Goal: Feedback & Contribution: Submit feedback/report problem

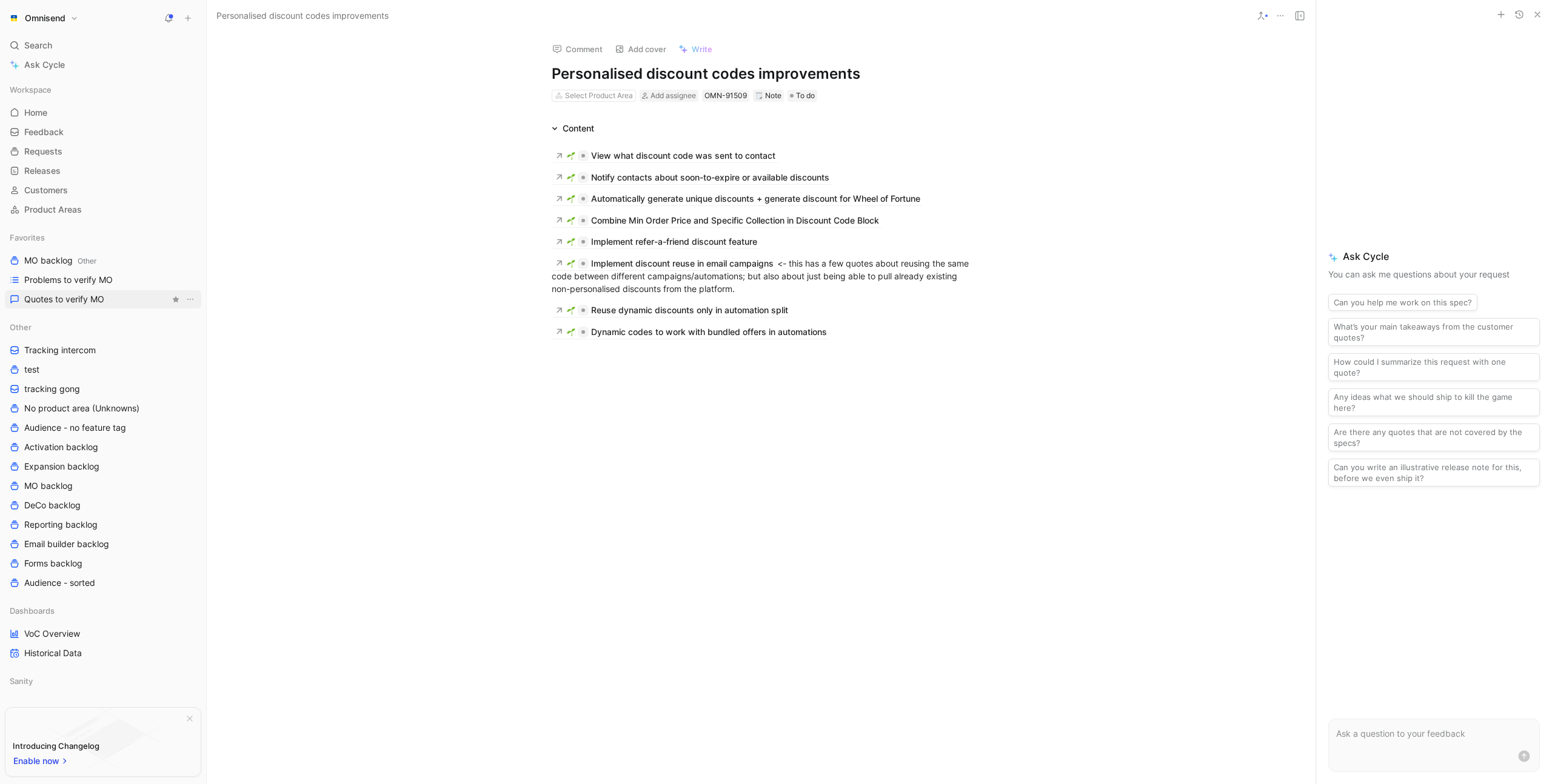
click at [67, 301] on span "Quotes to verify MO" at bounding box center [64, 299] width 80 height 12
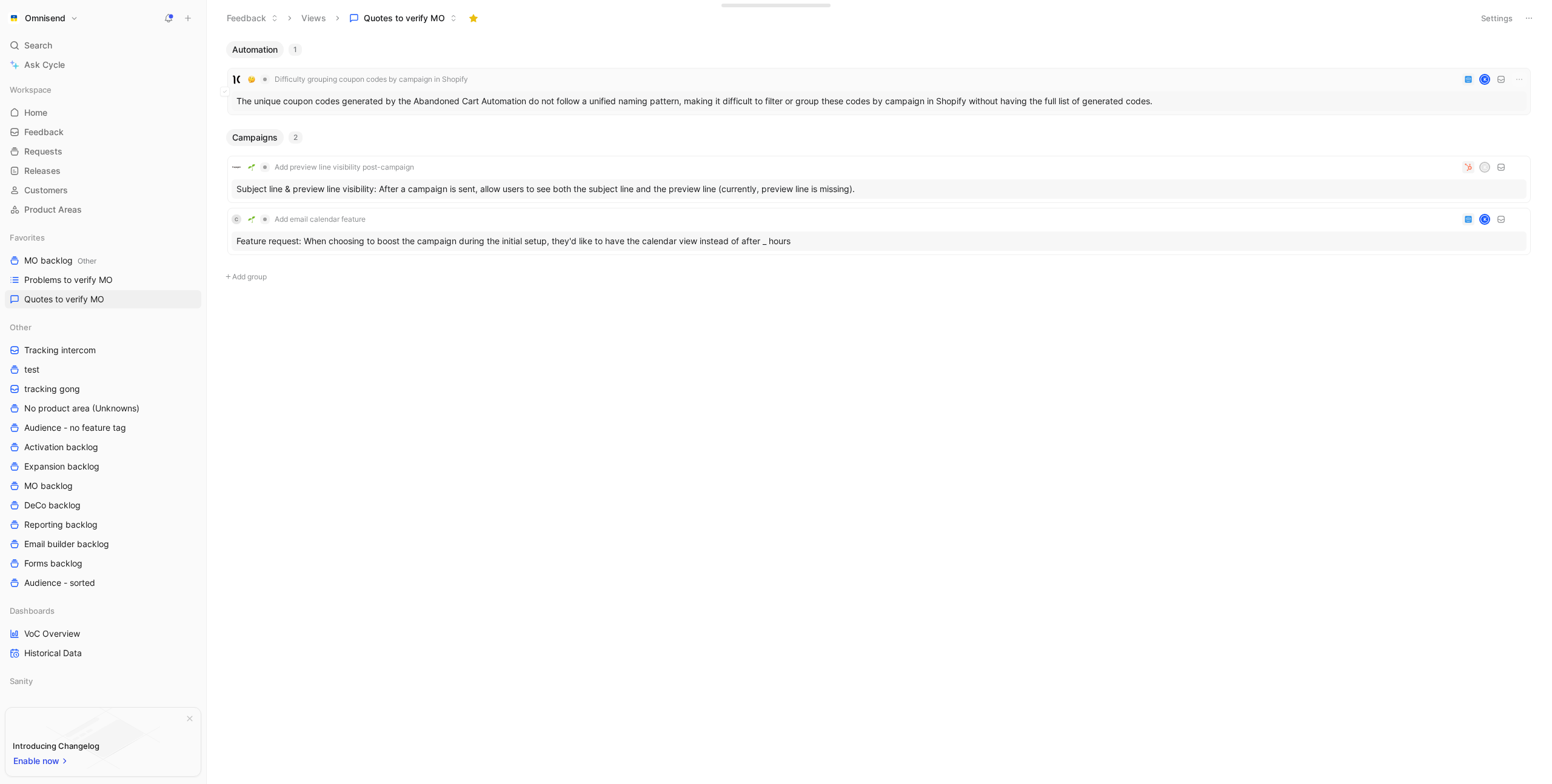
click at [531, 73] on div "Difficulty grouping coupon codes by campaign in Shopify K" at bounding box center [879, 79] width 1295 height 15
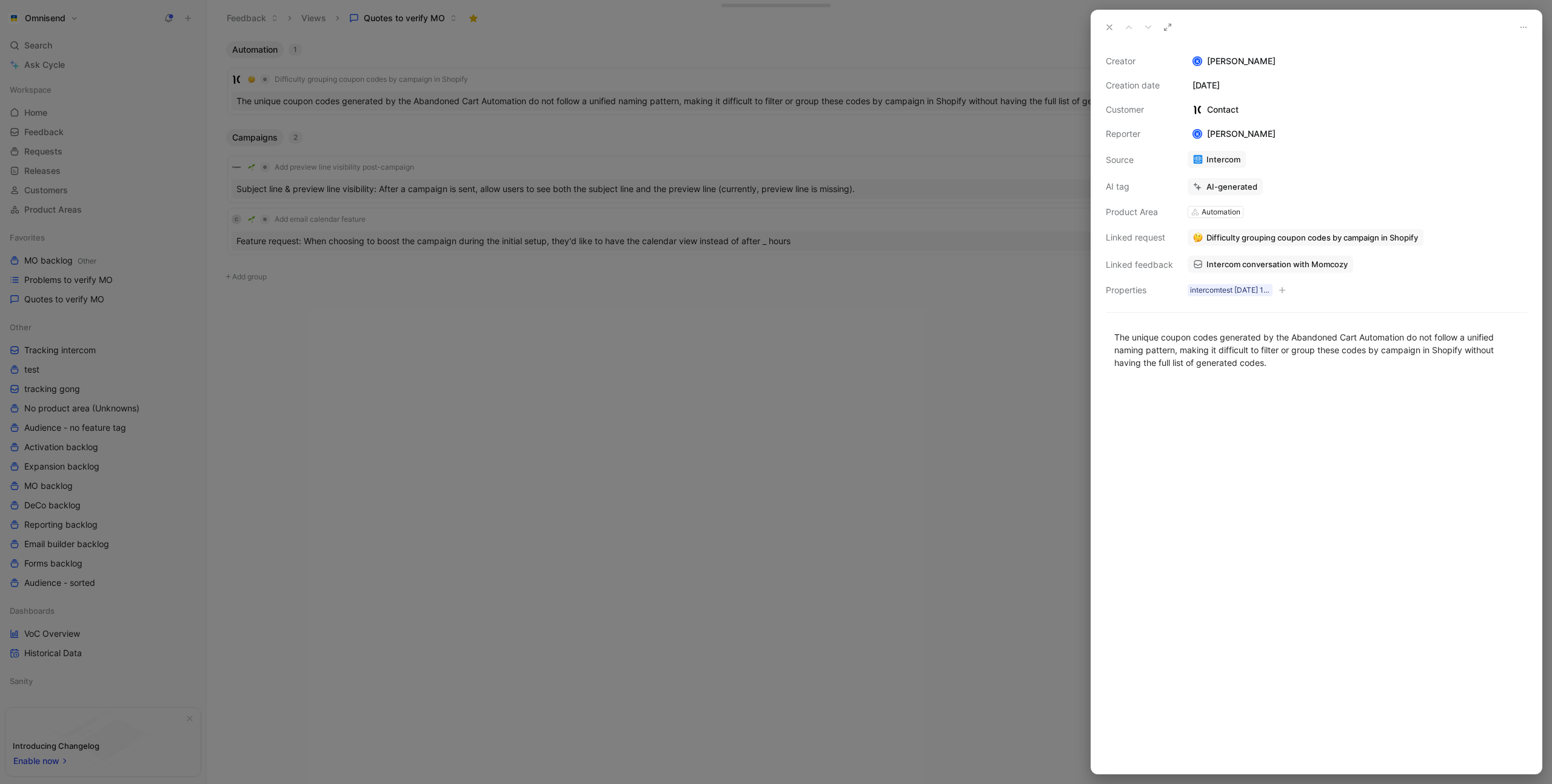
drag, startPoint x: 662, startPoint y: 364, endPoint x: 660, endPoint y: 358, distance: 6.3
click at [664, 362] on div at bounding box center [776, 392] width 1552 height 784
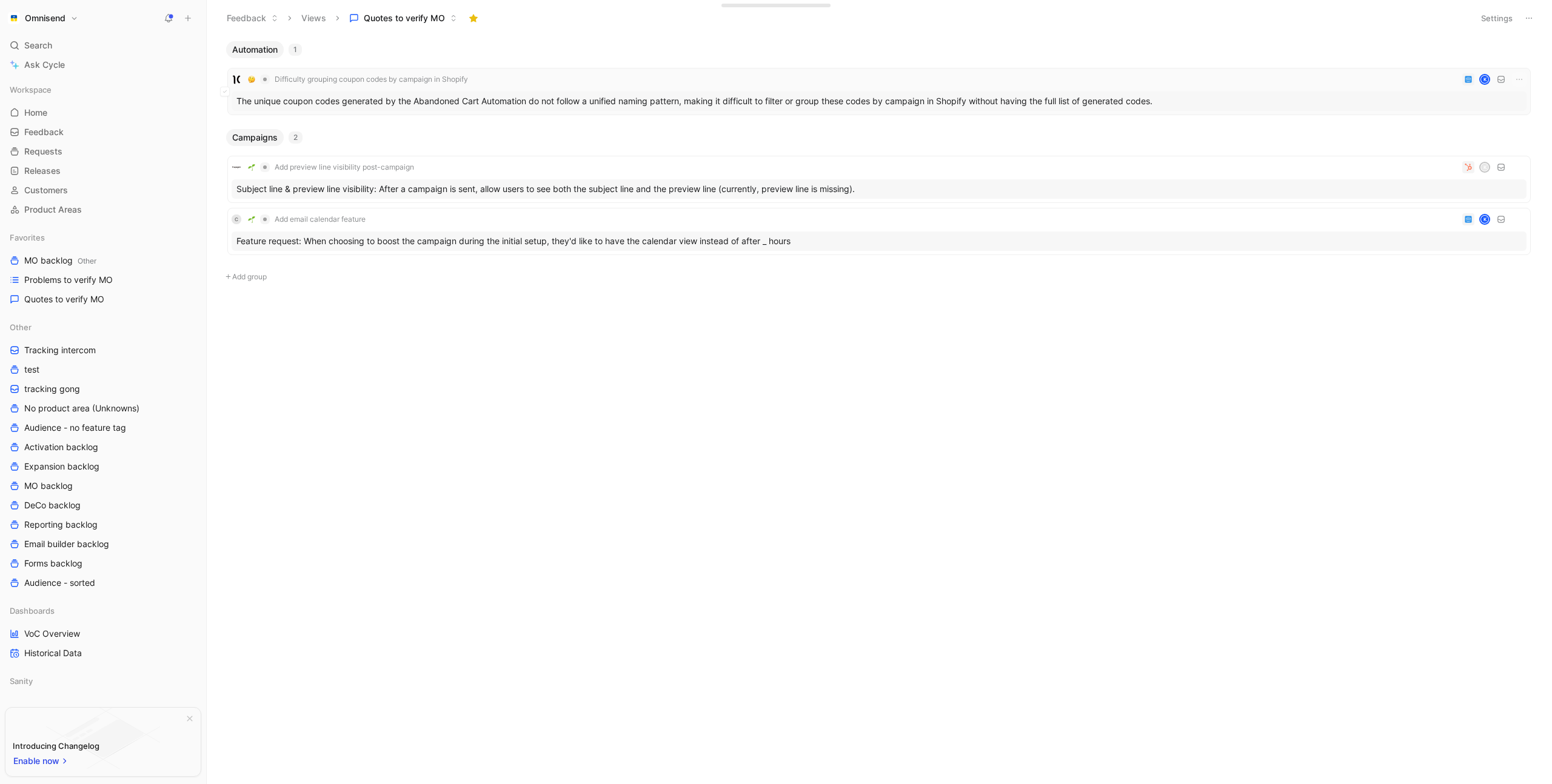
click at [570, 75] on div "Difficulty grouping coupon codes by campaign in Shopify K" at bounding box center [879, 79] width 1295 height 15
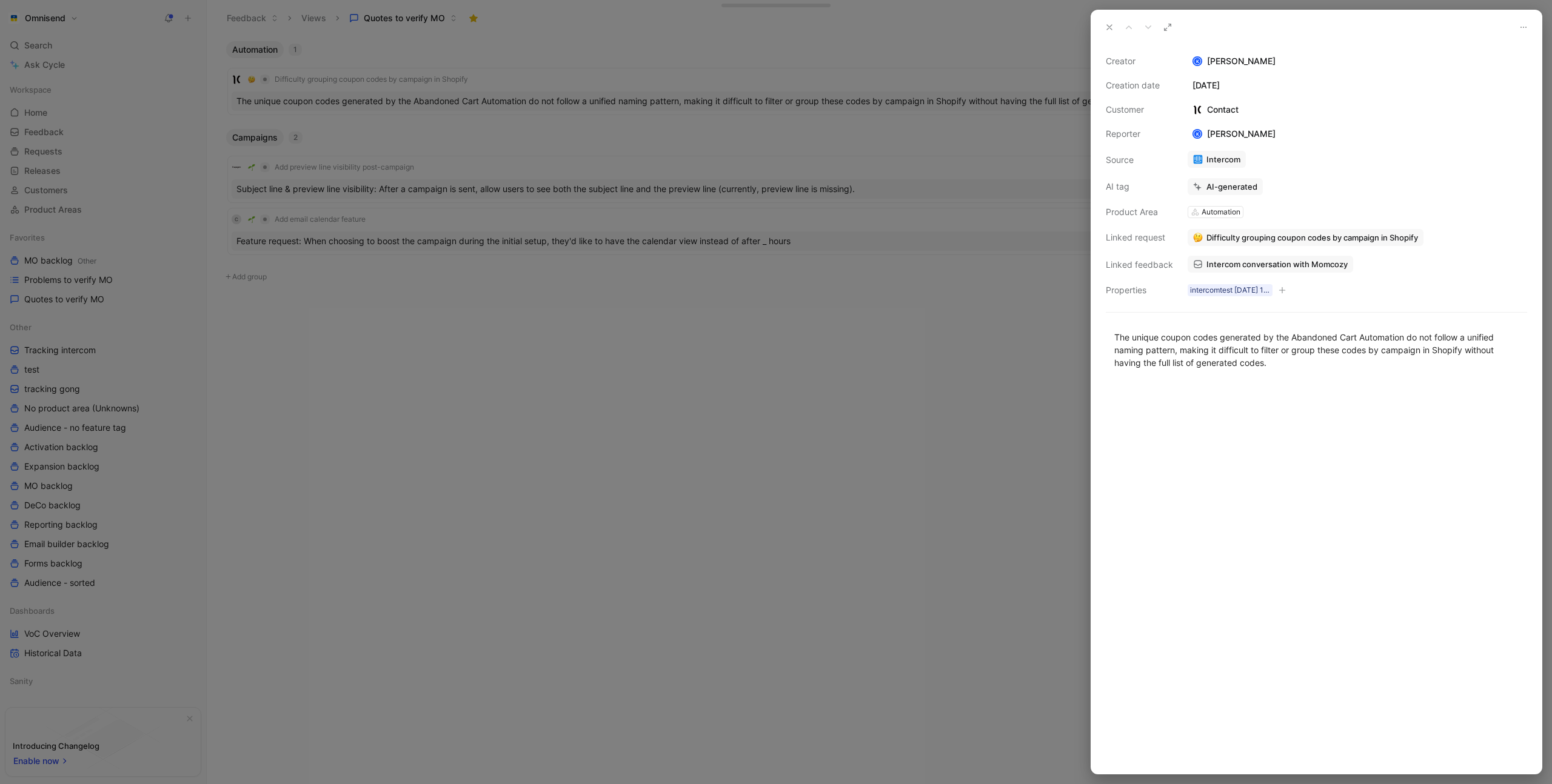
click at [1222, 213] on div "Automation" at bounding box center [1220, 212] width 39 height 12
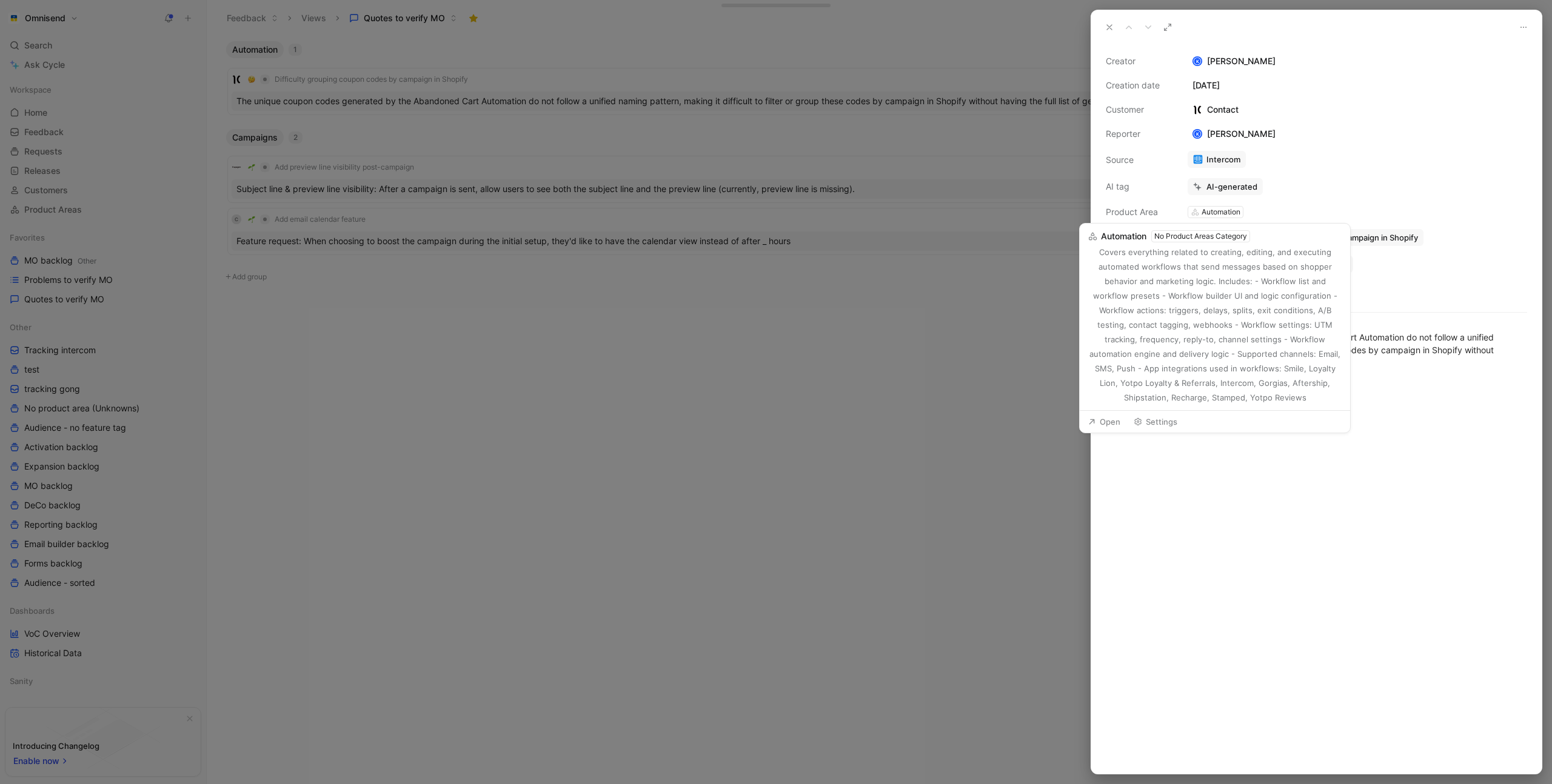
click at [1205, 232] on div "No Product Areas Category" at bounding box center [1201, 236] width 93 height 12
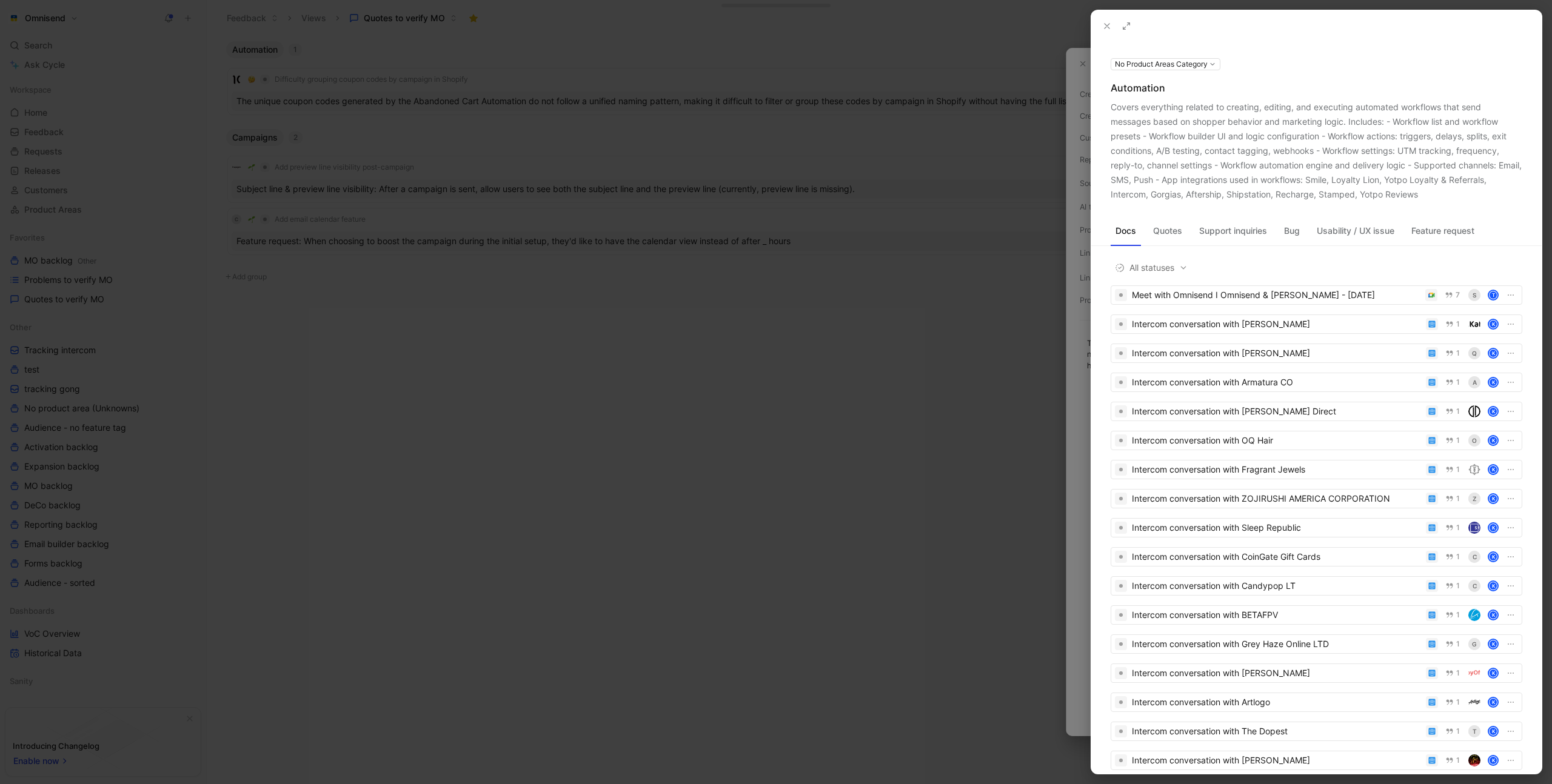
click at [1050, 147] on div at bounding box center [776, 392] width 1552 height 784
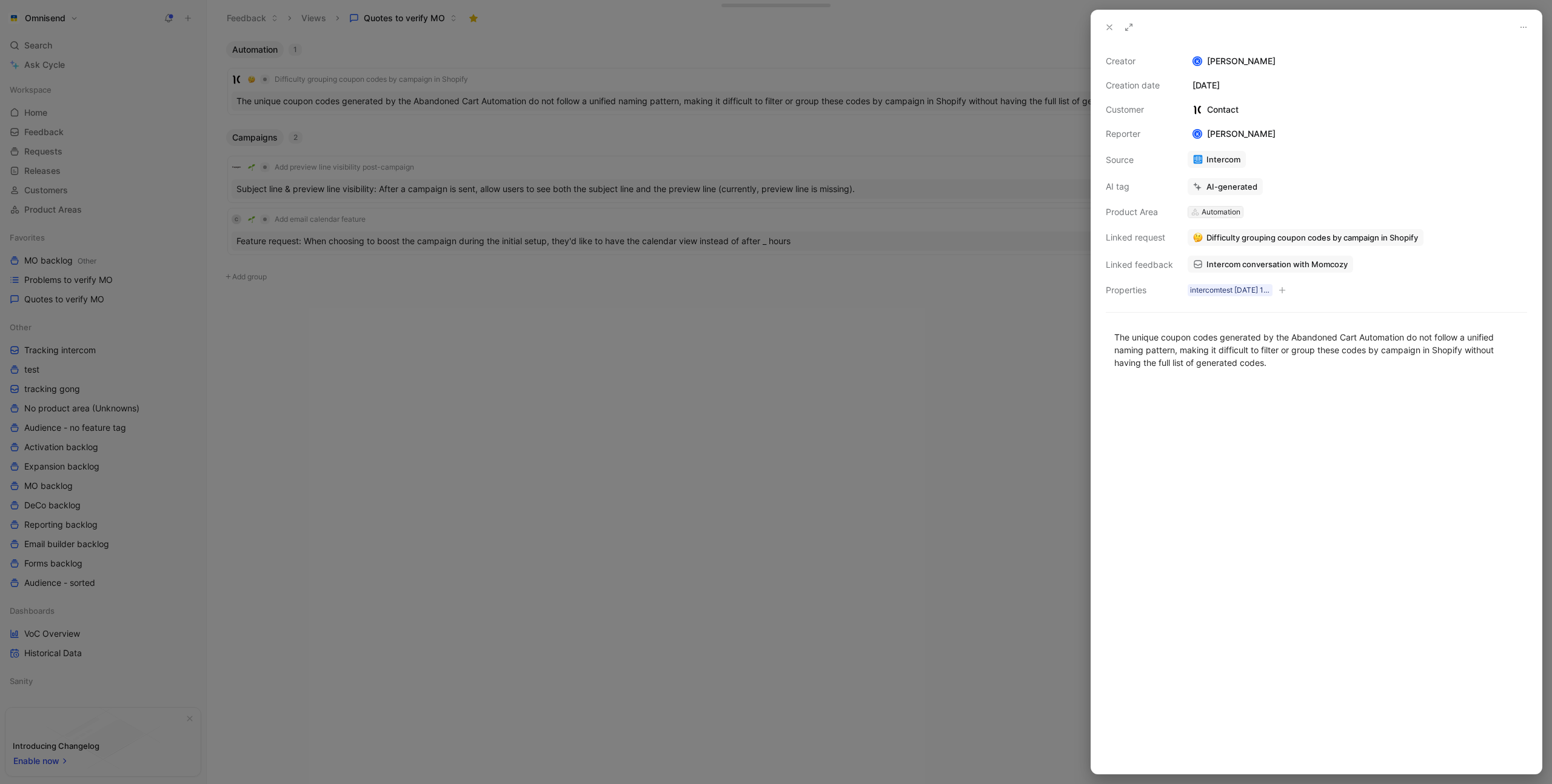
click at [1231, 214] on div "Automation" at bounding box center [1220, 212] width 39 height 12
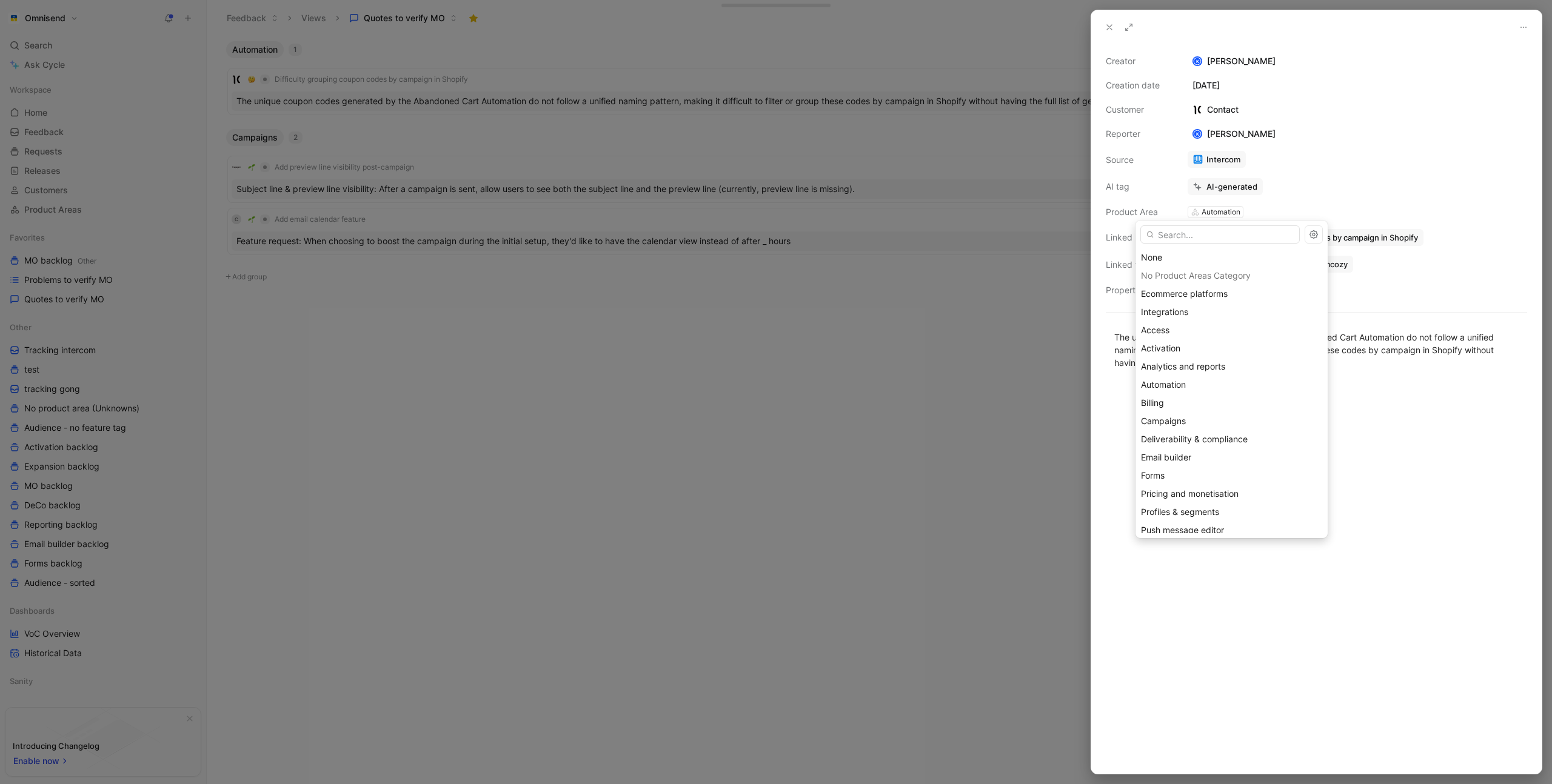
click at [1234, 272] on div "No Product Areas Category" at bounding box center [1232, 275] width 192 height 18
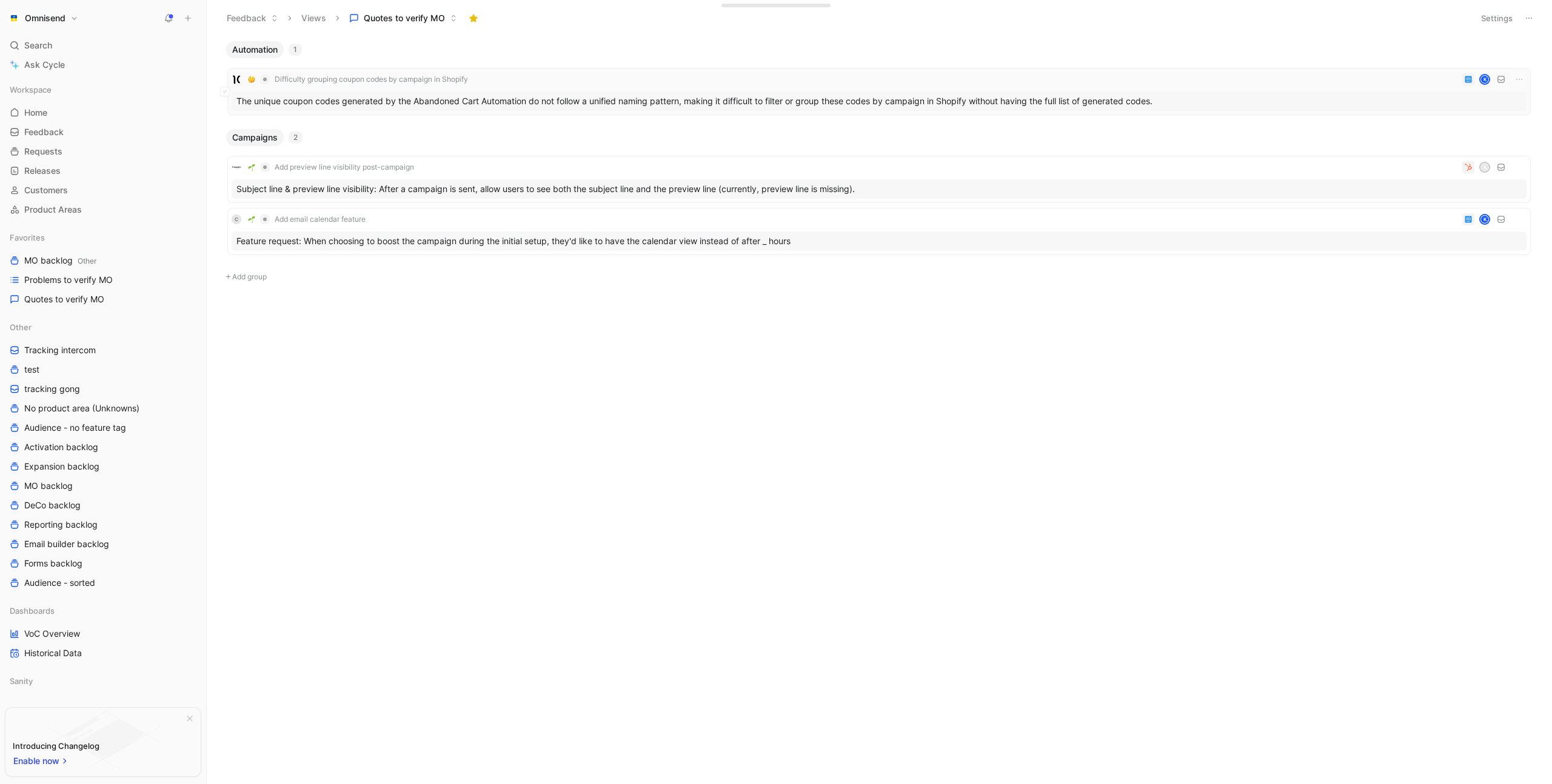
click at [780, 75] on div "Difficulty grouping coupon codes by campaign in Shopify K" at bounding box center [879, 79] width 1295 height 15
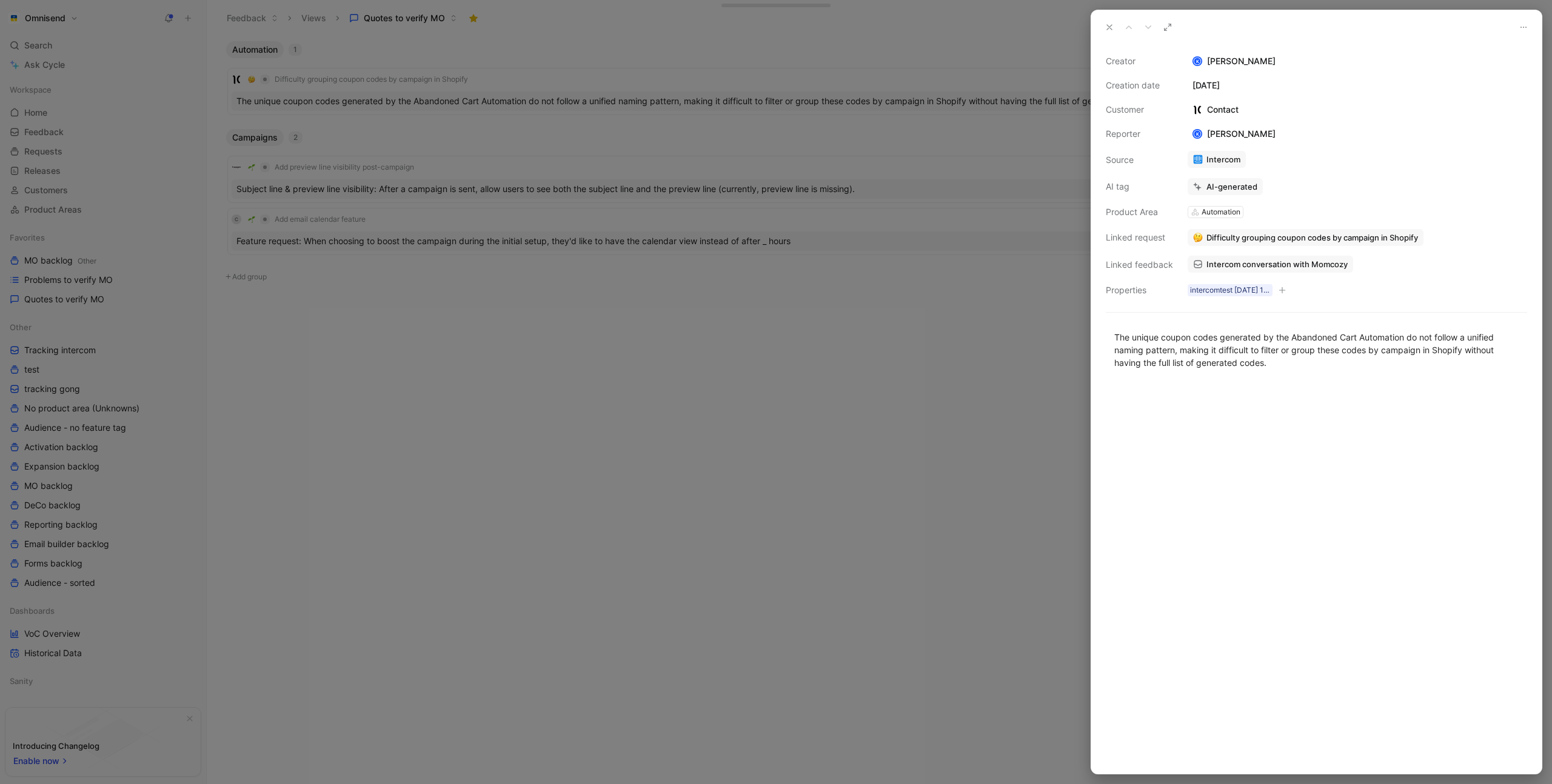
click at [1277, 263] on span "Intercom conversation with Momcozy" at bounding box center [1277, 264] width 141 height 11
click at [913, 257] on div at bounding box center [776, 392] width 1552 height 784
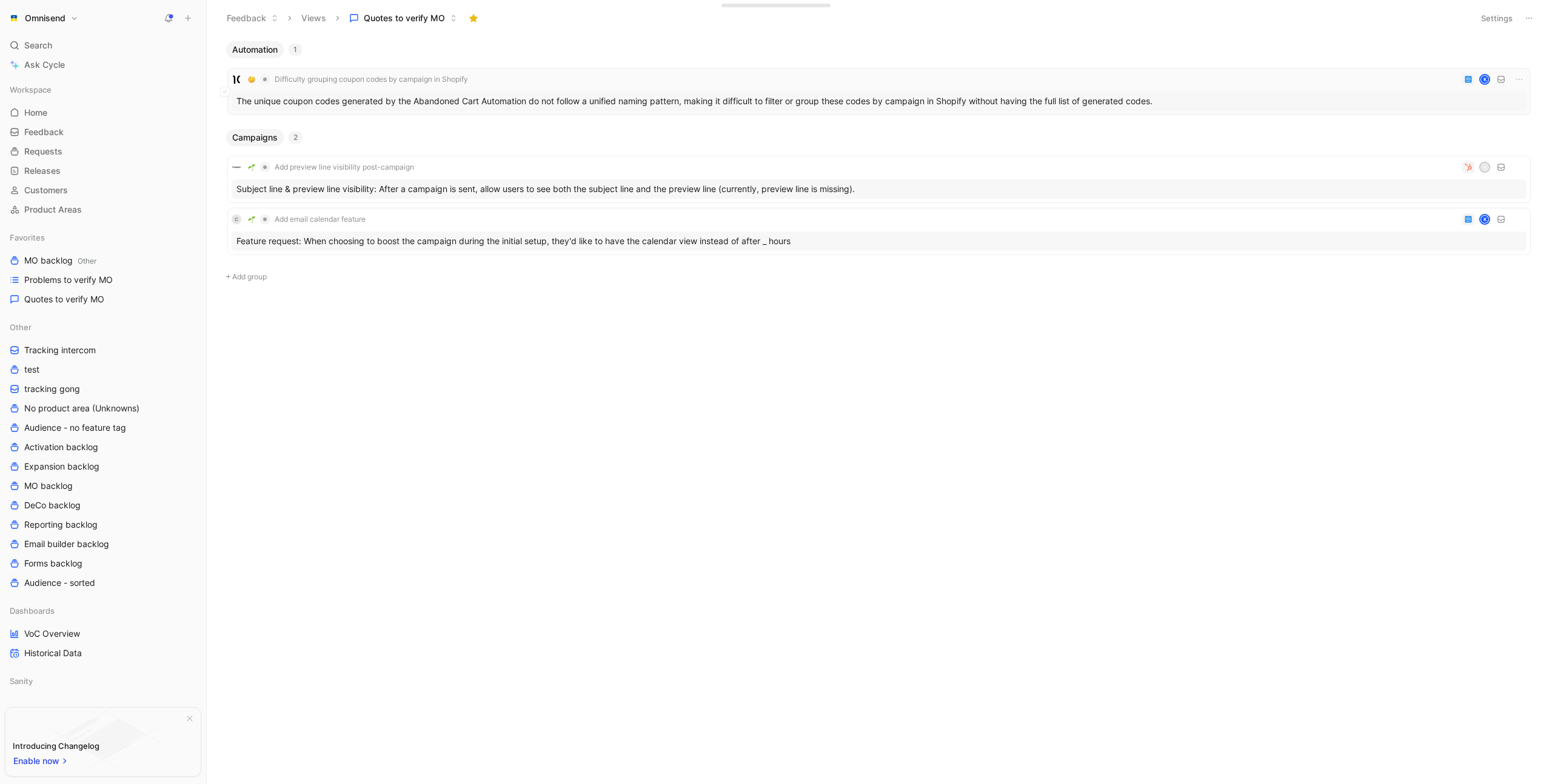
click at [750, 77] on div "Difficulty grouping coupon codes by campaign in Shopify K" at bounding box center [879, 79] width 1295 height 15
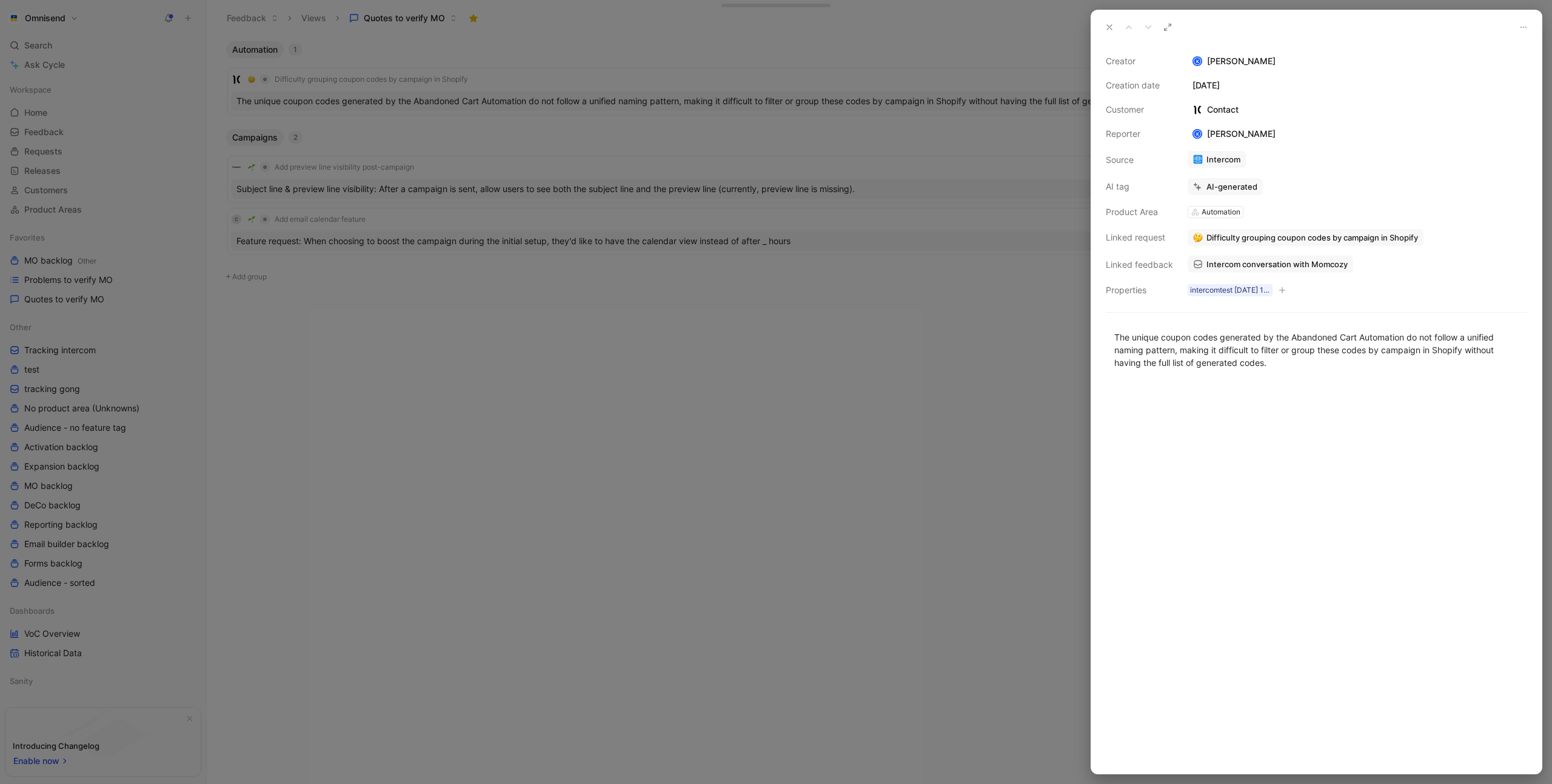
click at [492, 163] on div at bounding box center [776, 392] width 1552 height 784
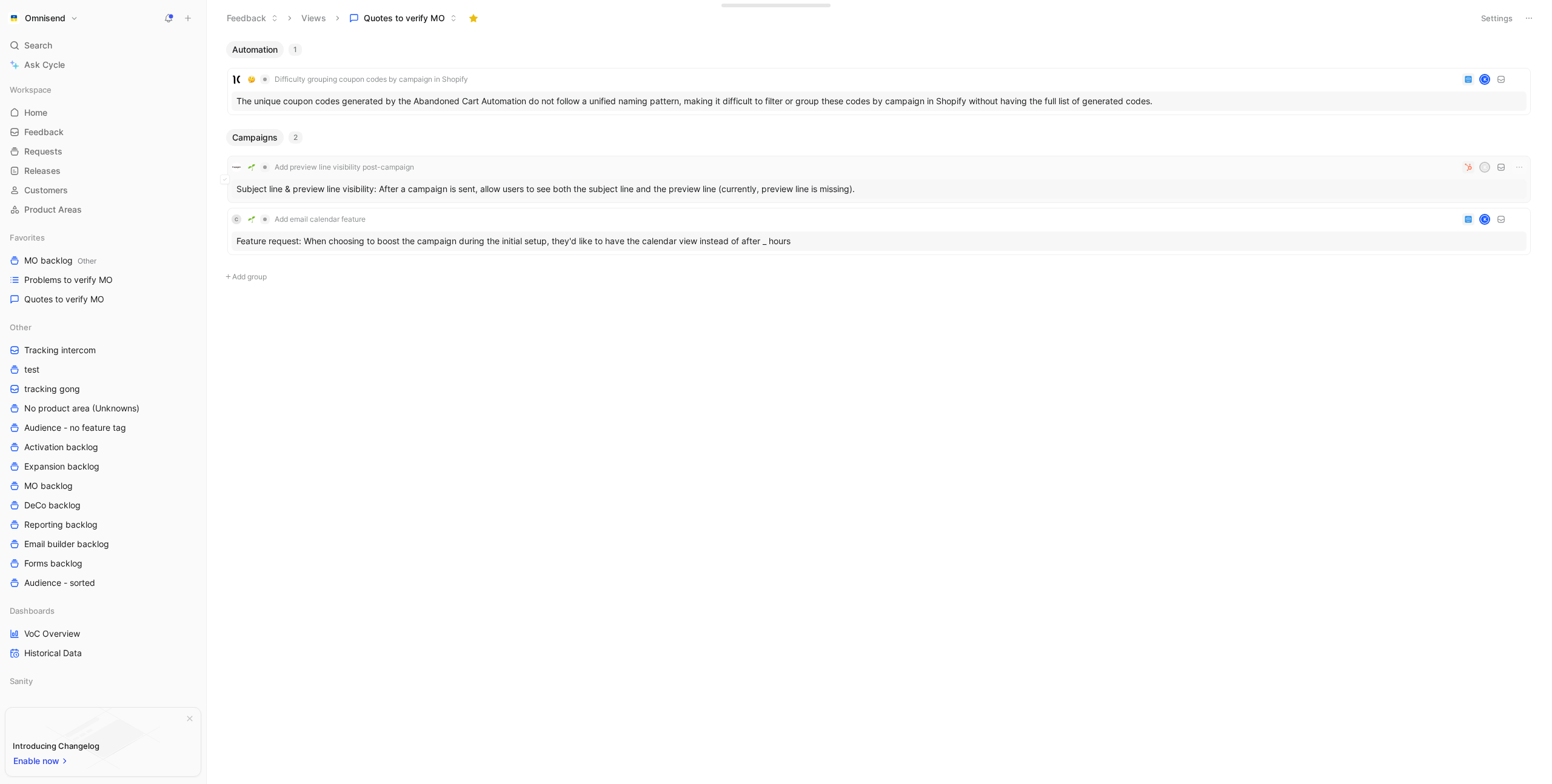
click at [500, 164] on div "Add preview line visibility post-campaign K" at bounding box center [879, 167] width 1295 height 15
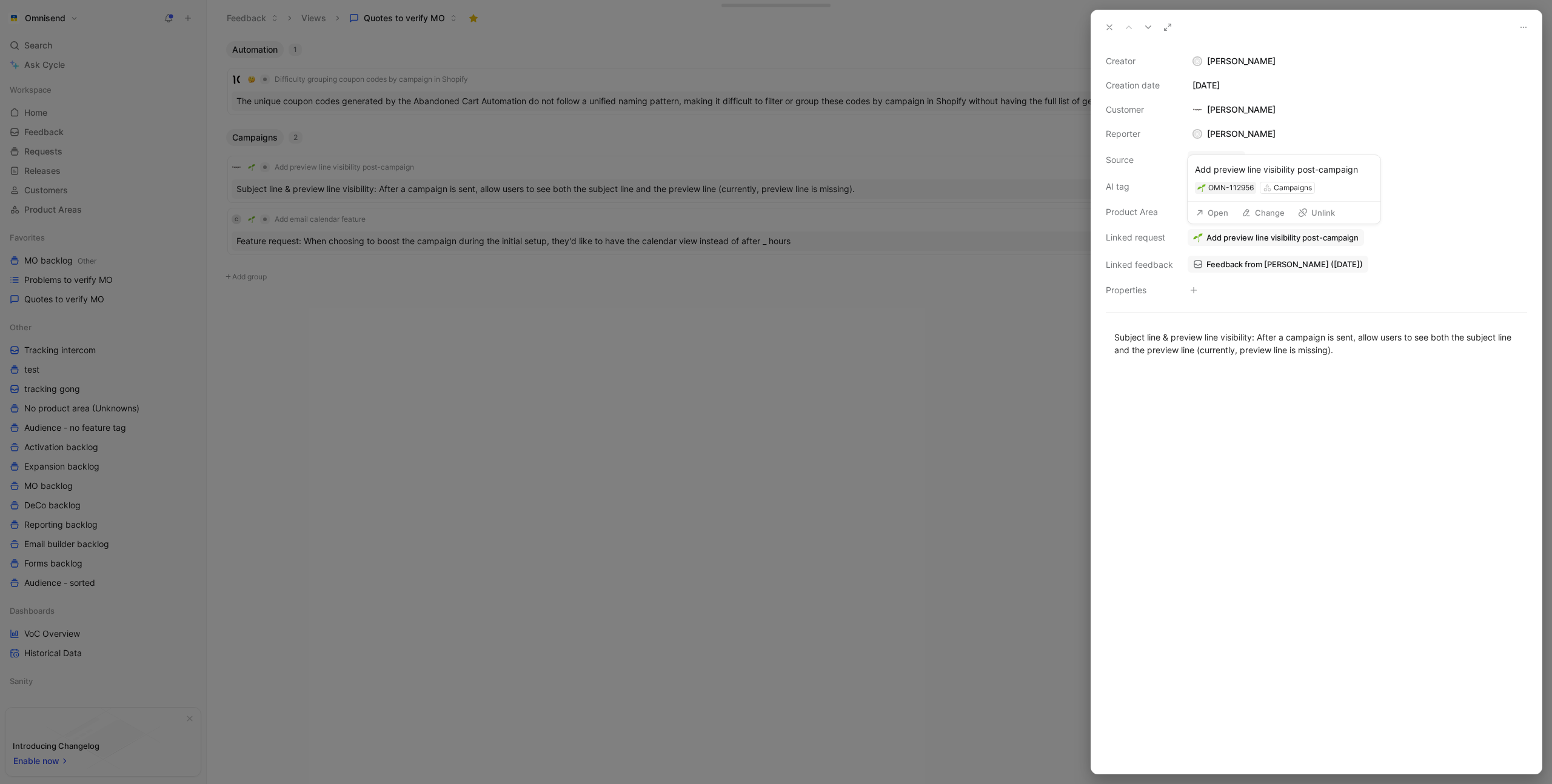
click at [1223, 216] on button "Open" at bounding box center [1212, 213] width 44 height 17
click at [1277, 213] on button "Change" at bounding box center [1263, 213] width 54 height 17
click at [1254, 234] on span "Add preview line visibility post-campaign" at bounding box center [1283, 238] width 152 height 11
click at [1222, 212] on button "Open" at bounding box center [1212, 213] width 44 height 17
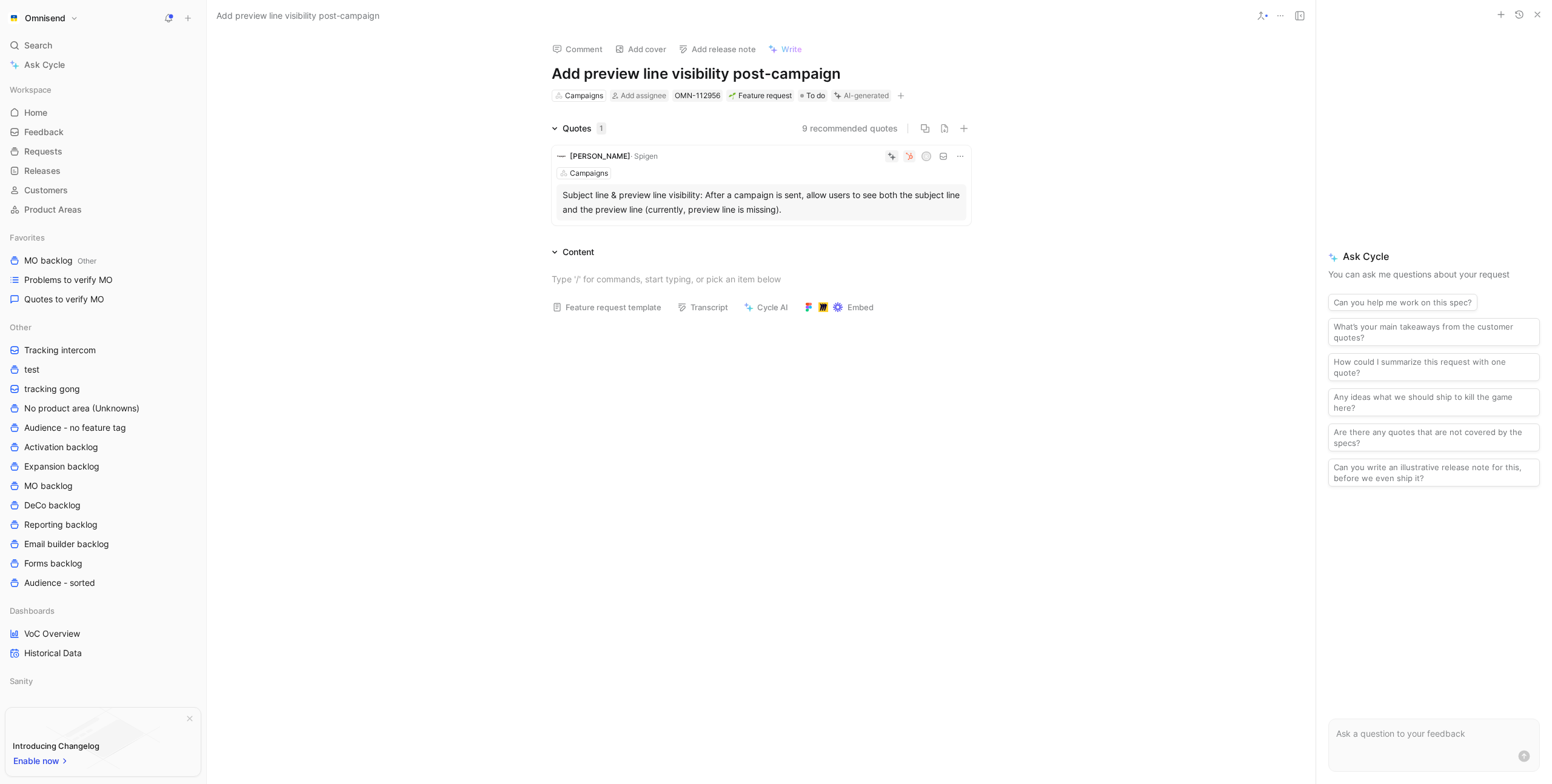
click at [583, 72] on h1 "Add preview line visibility post-campaign" at bounding box center [762, 73] width 420 height 19
click at [846, 75] on button "Verify" at bounding box center [841, 77] width 42 height 17
click at [56, 301] on span "Quotes to verify MO" at bounding box center [64, 299] width 80 height 12
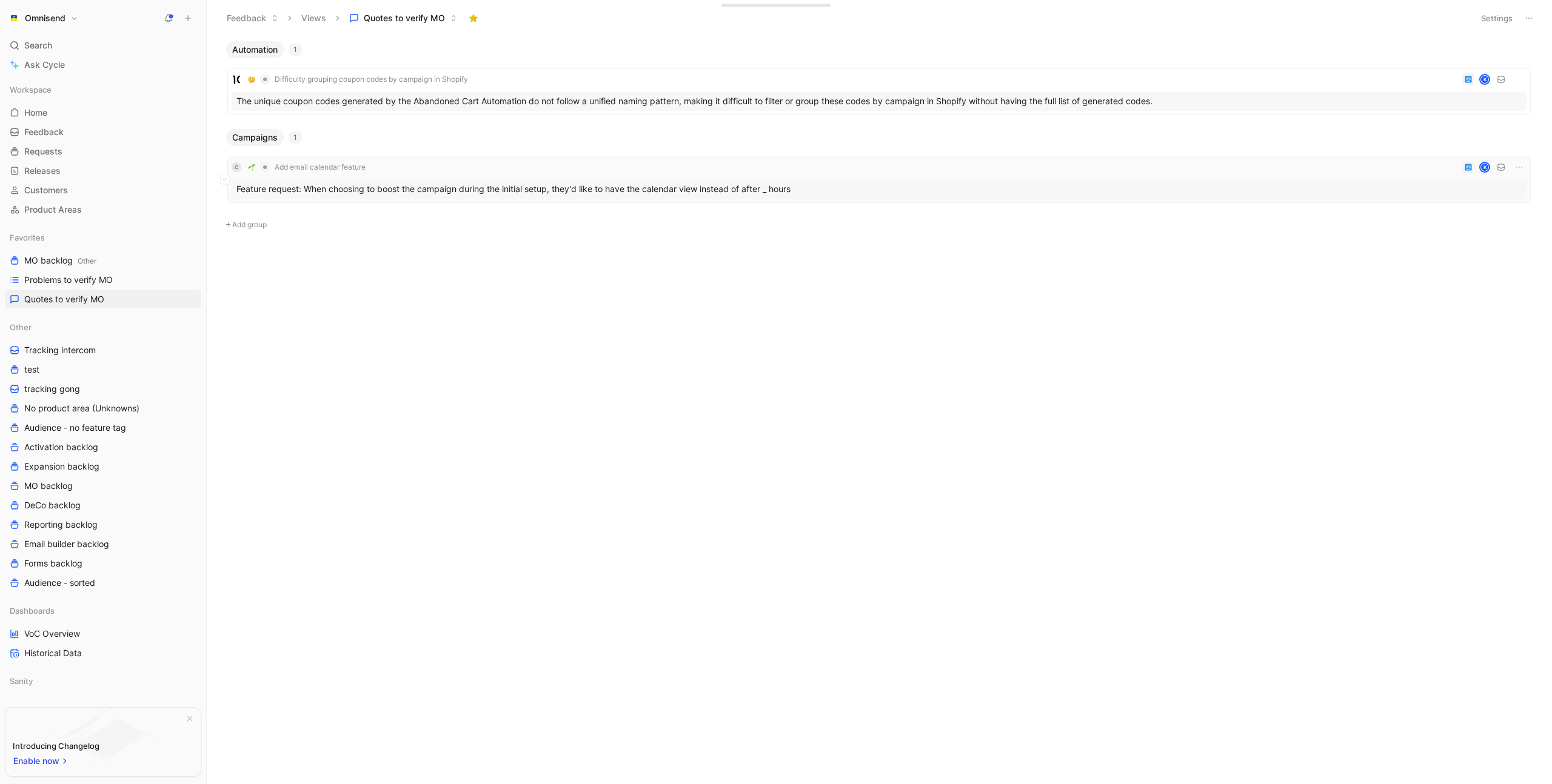
click at [461, 170] on div "C Add email calendar feature K" at bounding box center [879, 167] width 1295 height 15
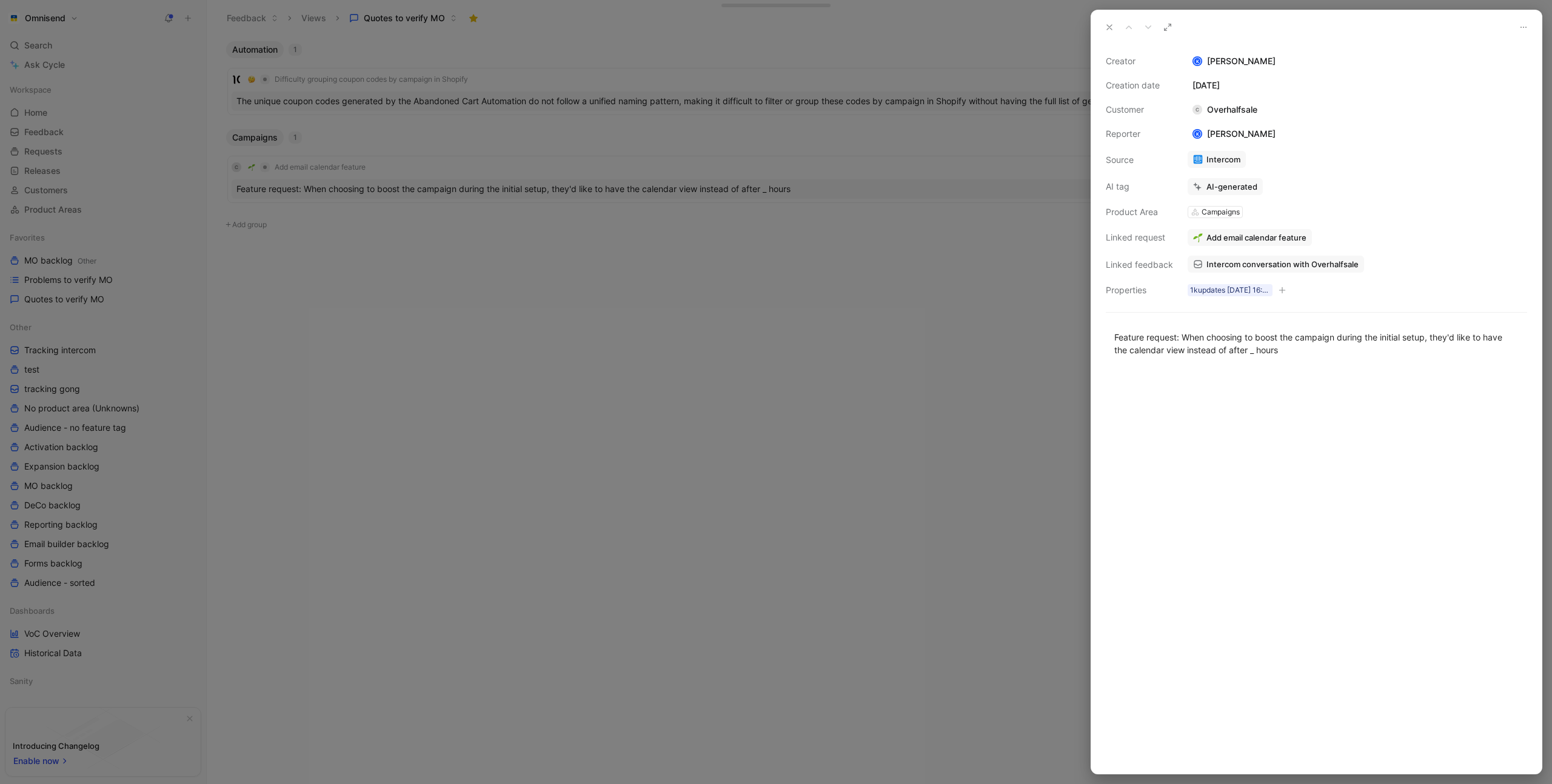
click at [1290, 264] on span "Intercom conversation with Overhalfsale" at bounding box center [1283, 264] width 152 height 11
click at [1213, 213] on button "Open" at bounding box center [1212, 213] width 44 height 17
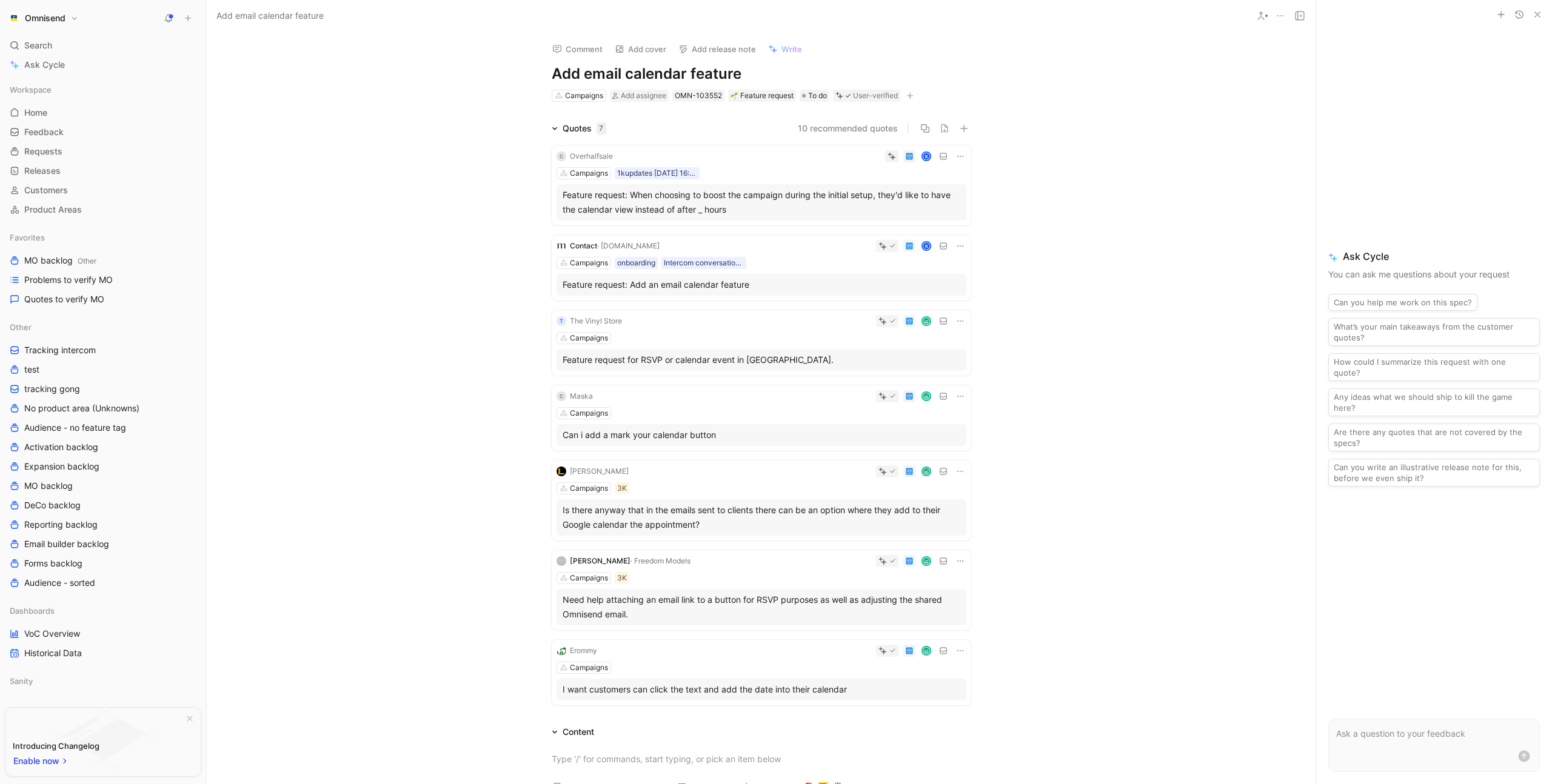
click at [586, 75] on h1 "Add email calendar feature" at bounding box center [762, 73] width 420 height 19
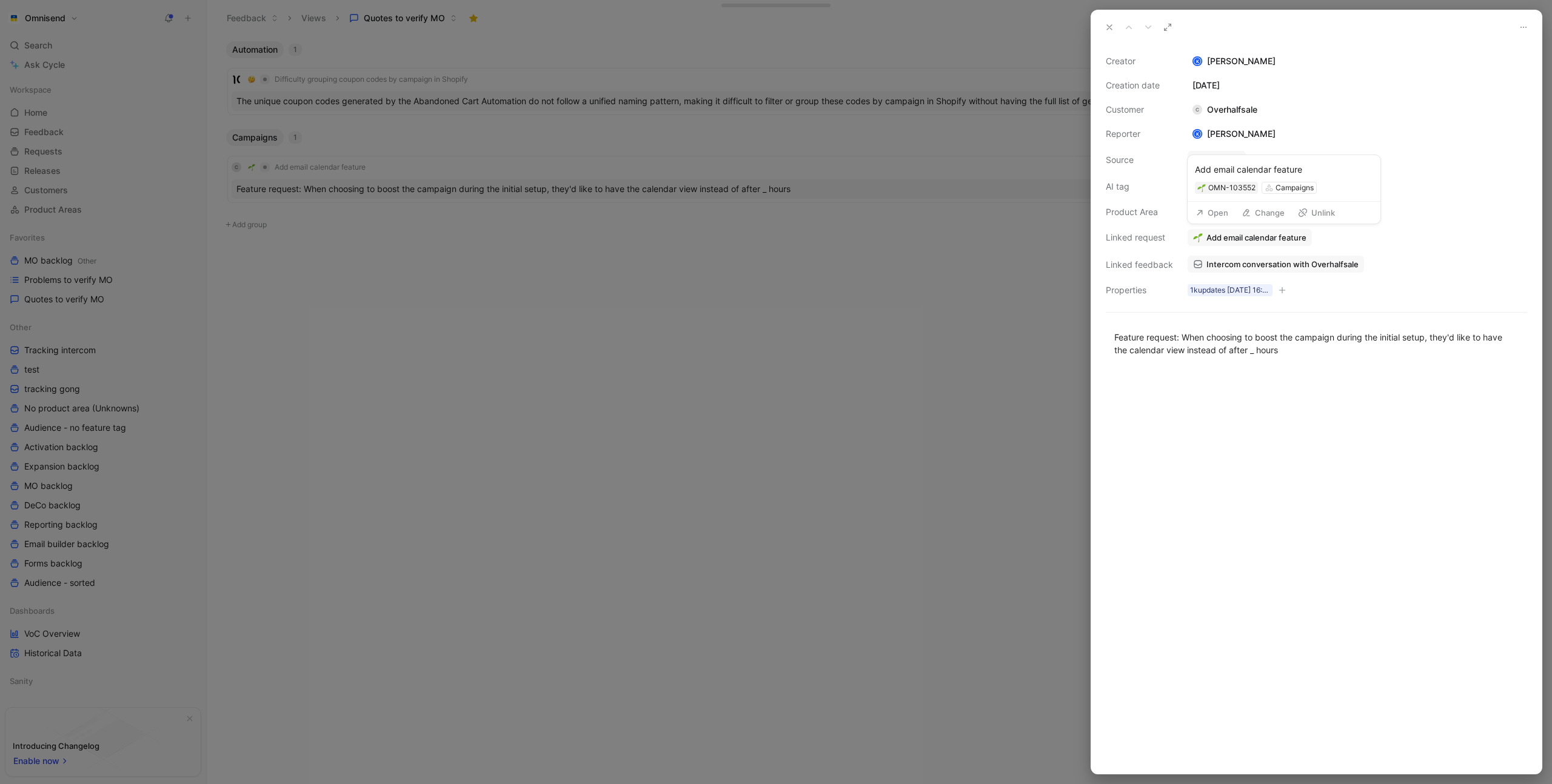
click at [1263, 212] on button "Change" at bounding box center [1263, 213] width 54 height 17
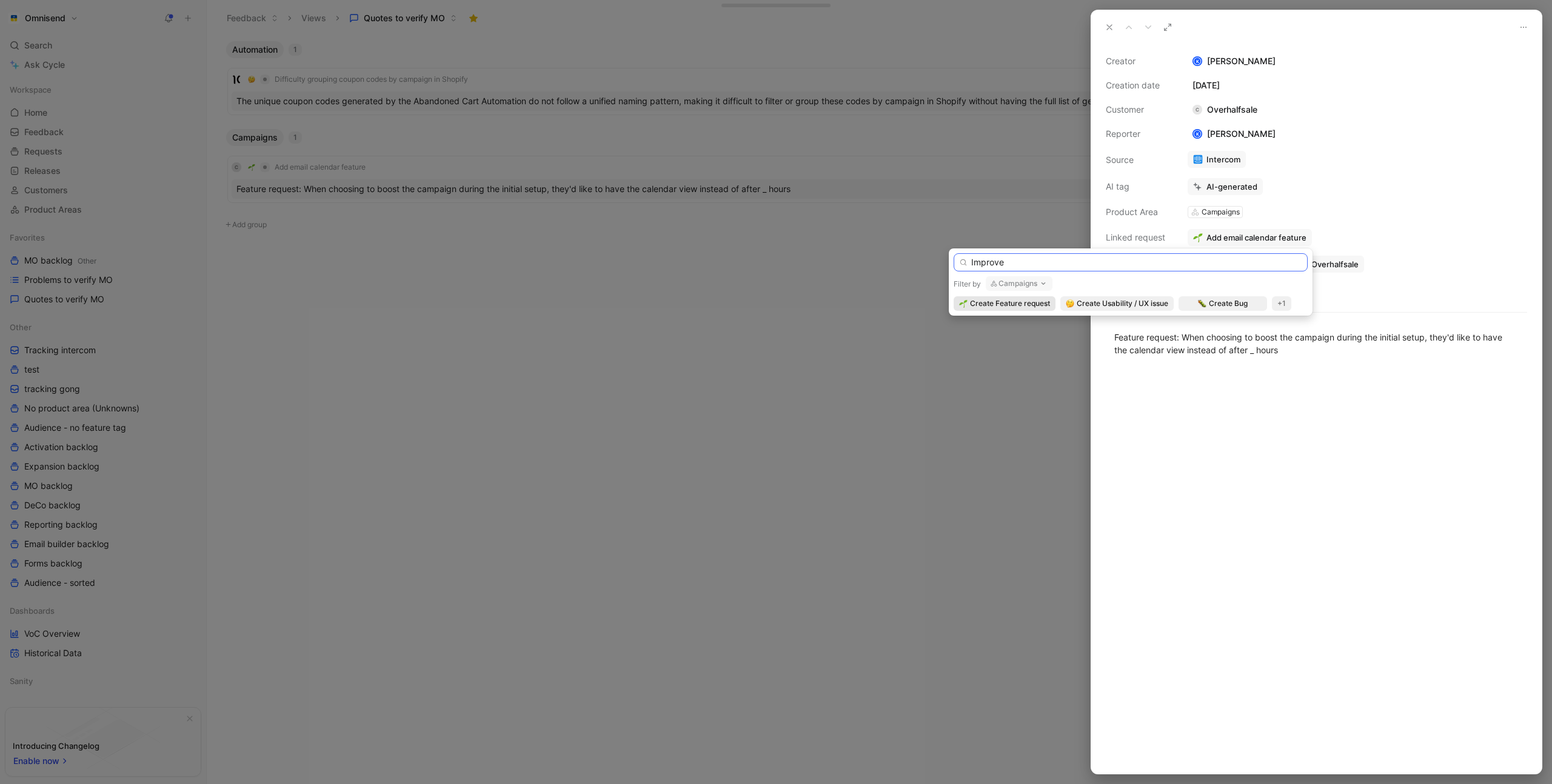
paste input "Campaign booster"
type input "Improve Campaign booster scheduling"
click at [1034, 327] on span "Create Feature request" at bounding box center [1010, 329] width 80 height 12
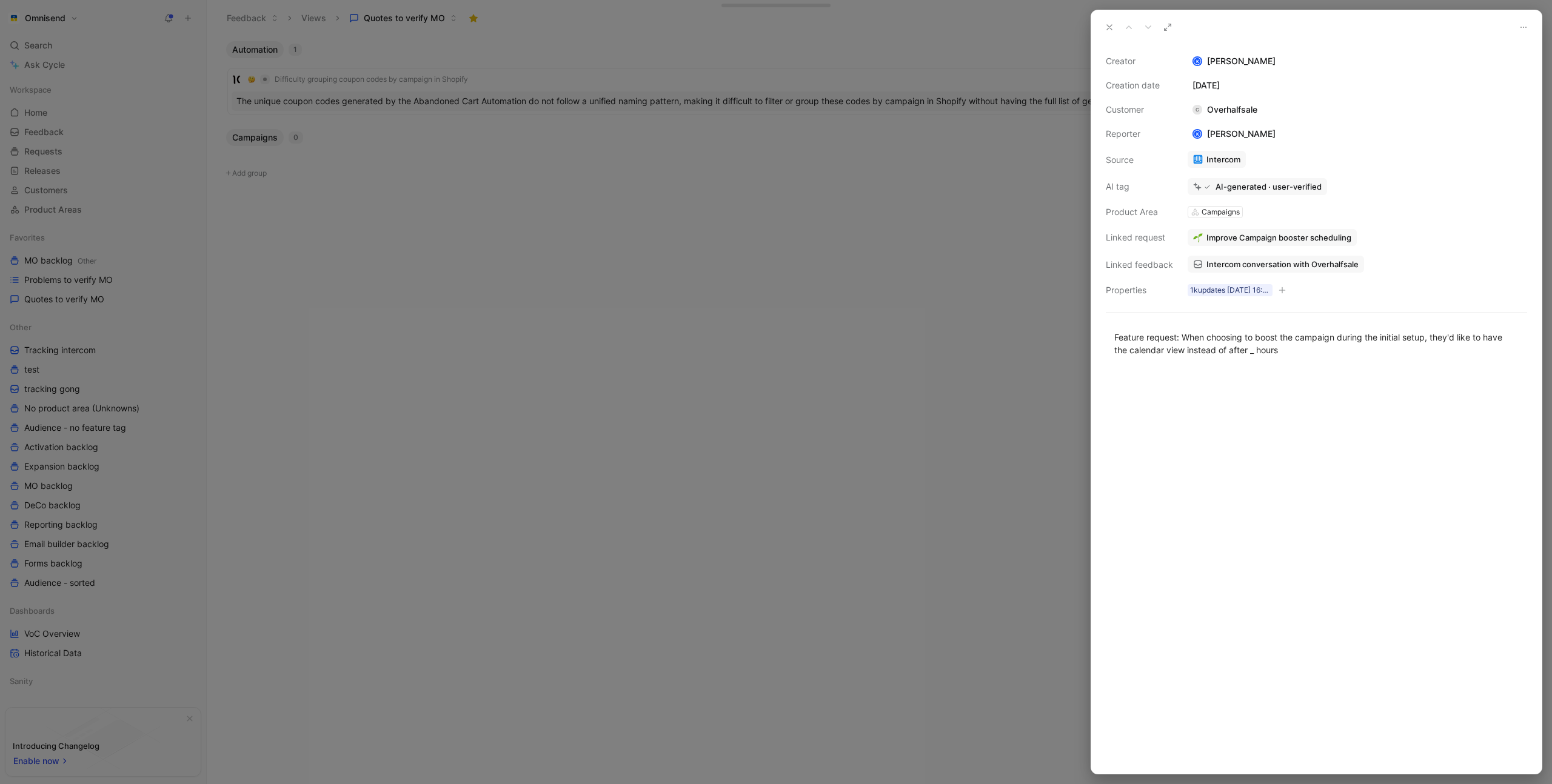
click at [102, 300] on div at bounding box center [776, 392] width 1552 height 784
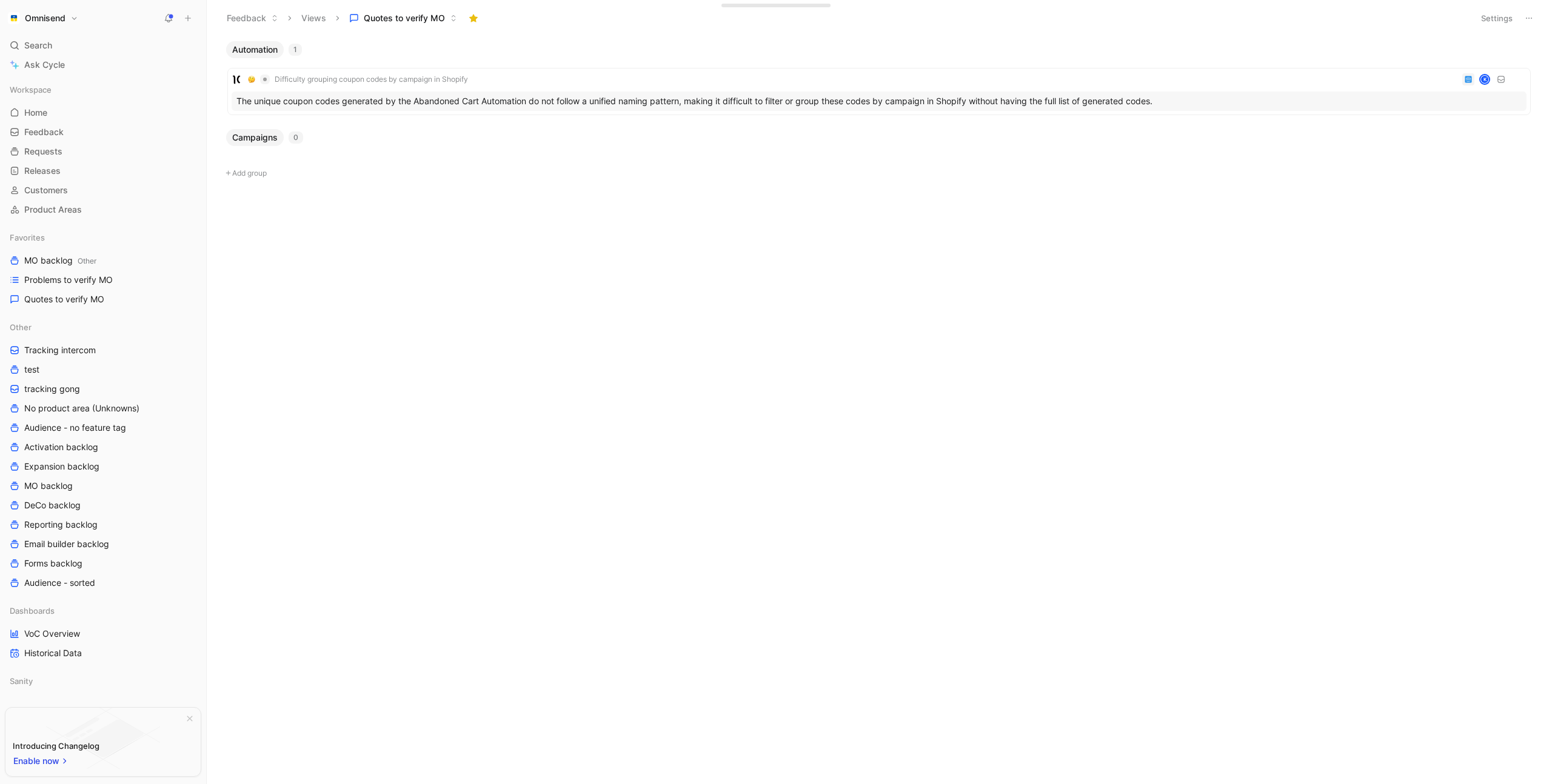
click at [84, 296] on div at bounding box center [776, 392] width 1552 height 784
click at [83, 298] on span "Quotes to verify MO" at bounding box center [64, 299] width 80 height 12
click at [86, 298] on span "Quotes to verify MO" at bounding box center [64, 299] width 80 height 12
click at [90, 282] on span "Problems to verify MO" at bounding box center [69, 280] width 89 height 12
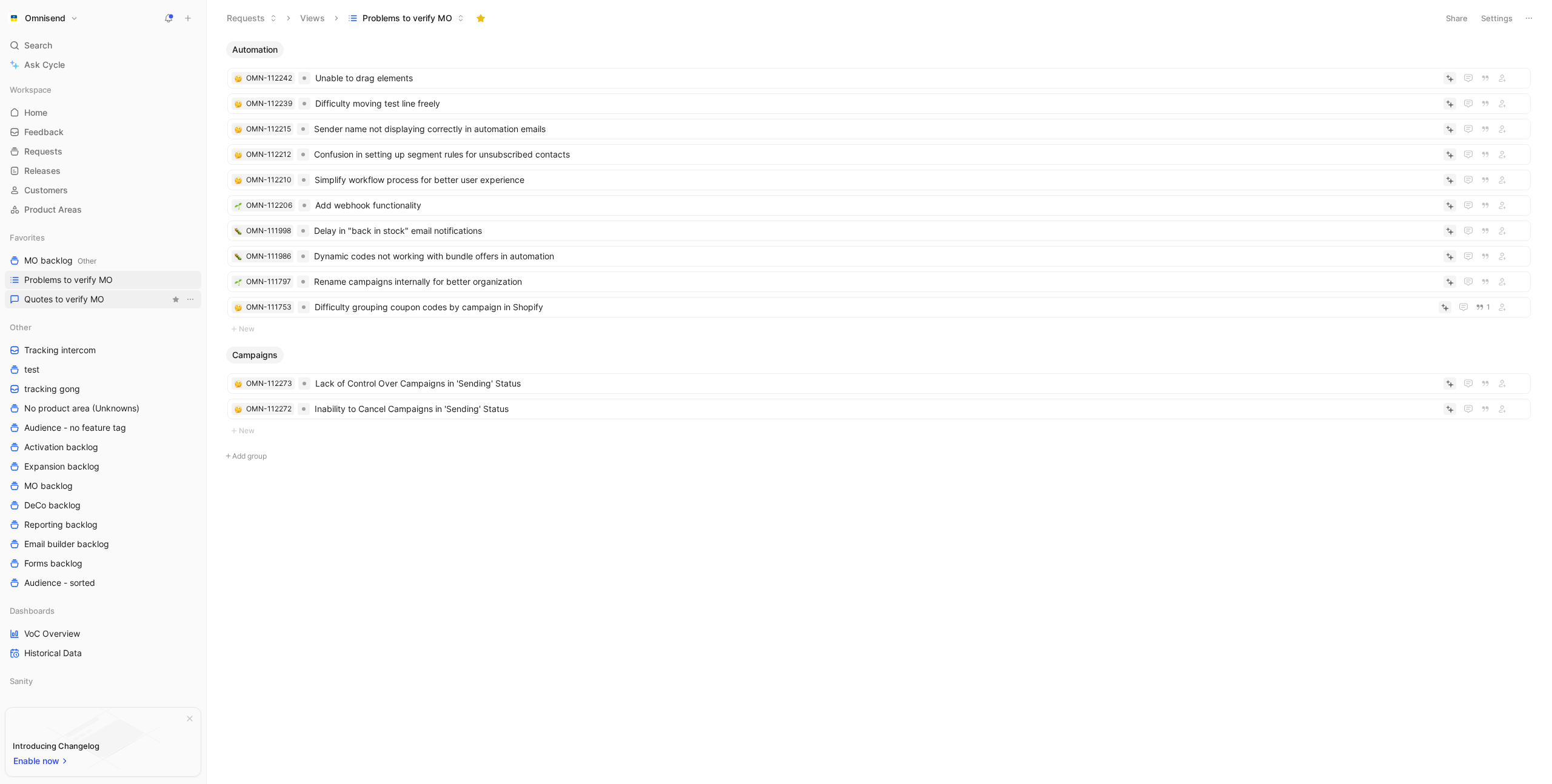
click at [85, 298] on span "Quotes to verify MO" at bounding box center [64, 299] width 80 height 12
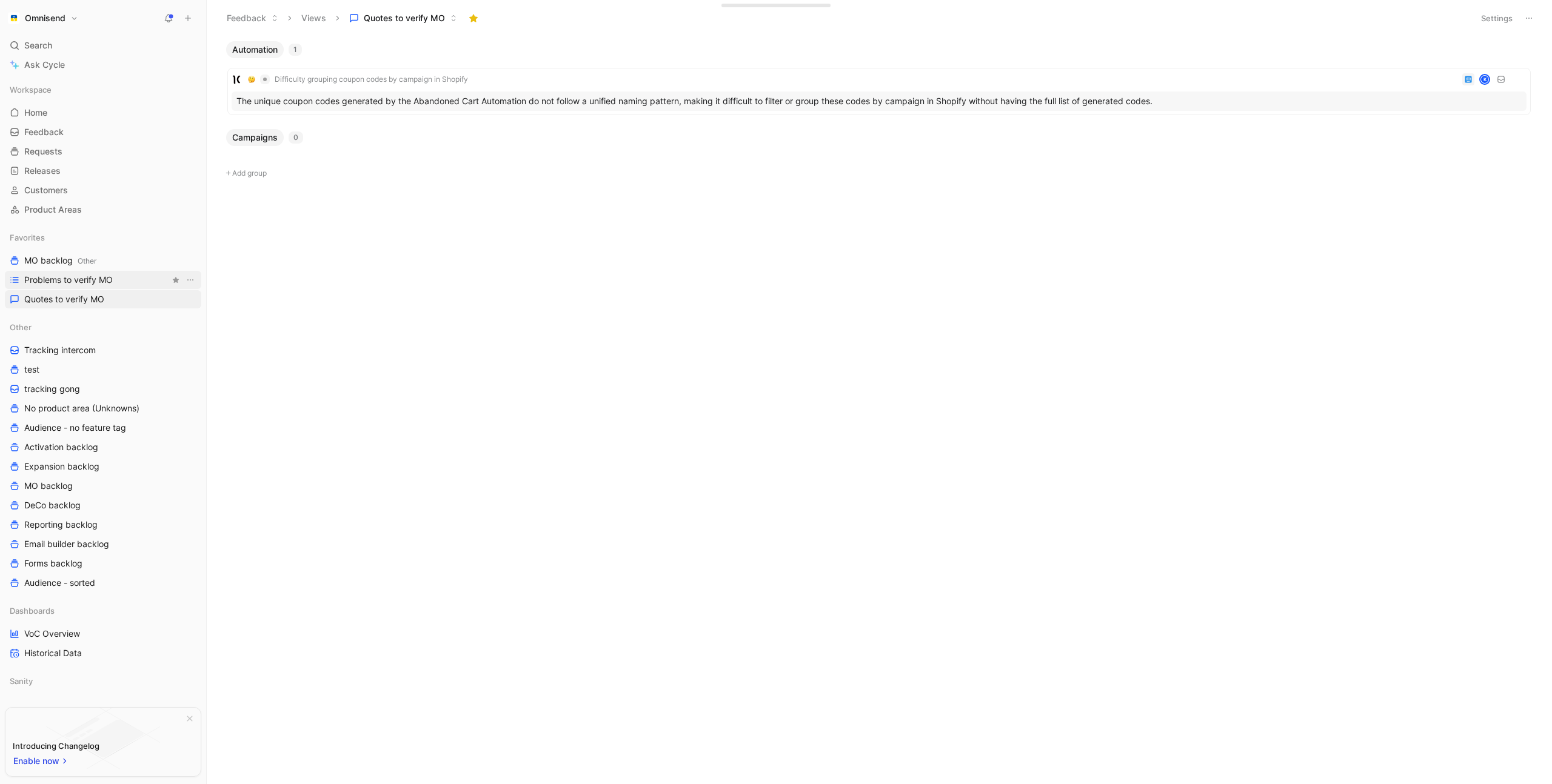
click at [89, 279] on span "Problems to verify MO" at bounding box center [69, 280] width 89 height 12
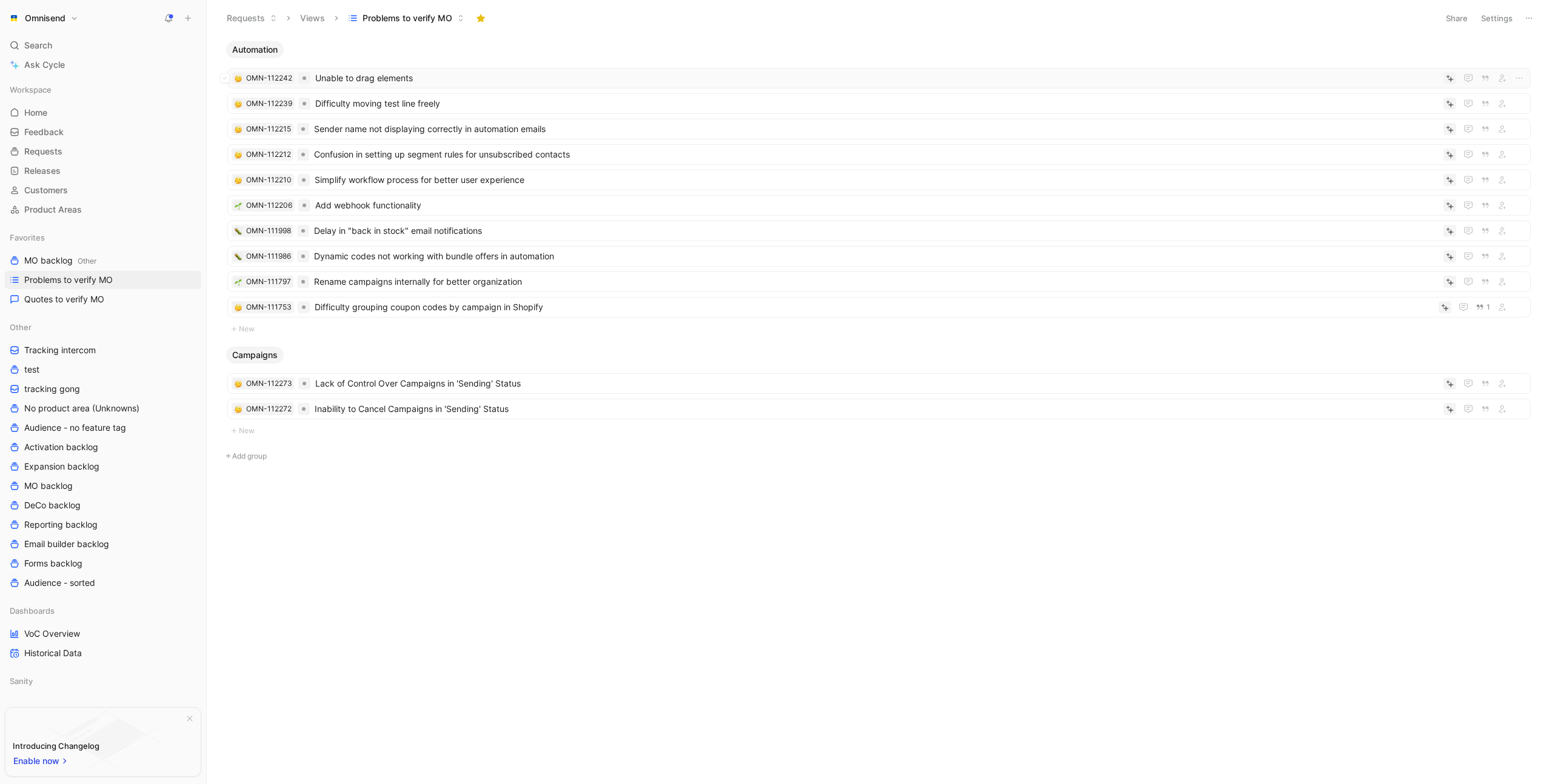
click at [490, 78] on span "Unable to drag elements" at bounding box center [876, 78] width 1123 height 15
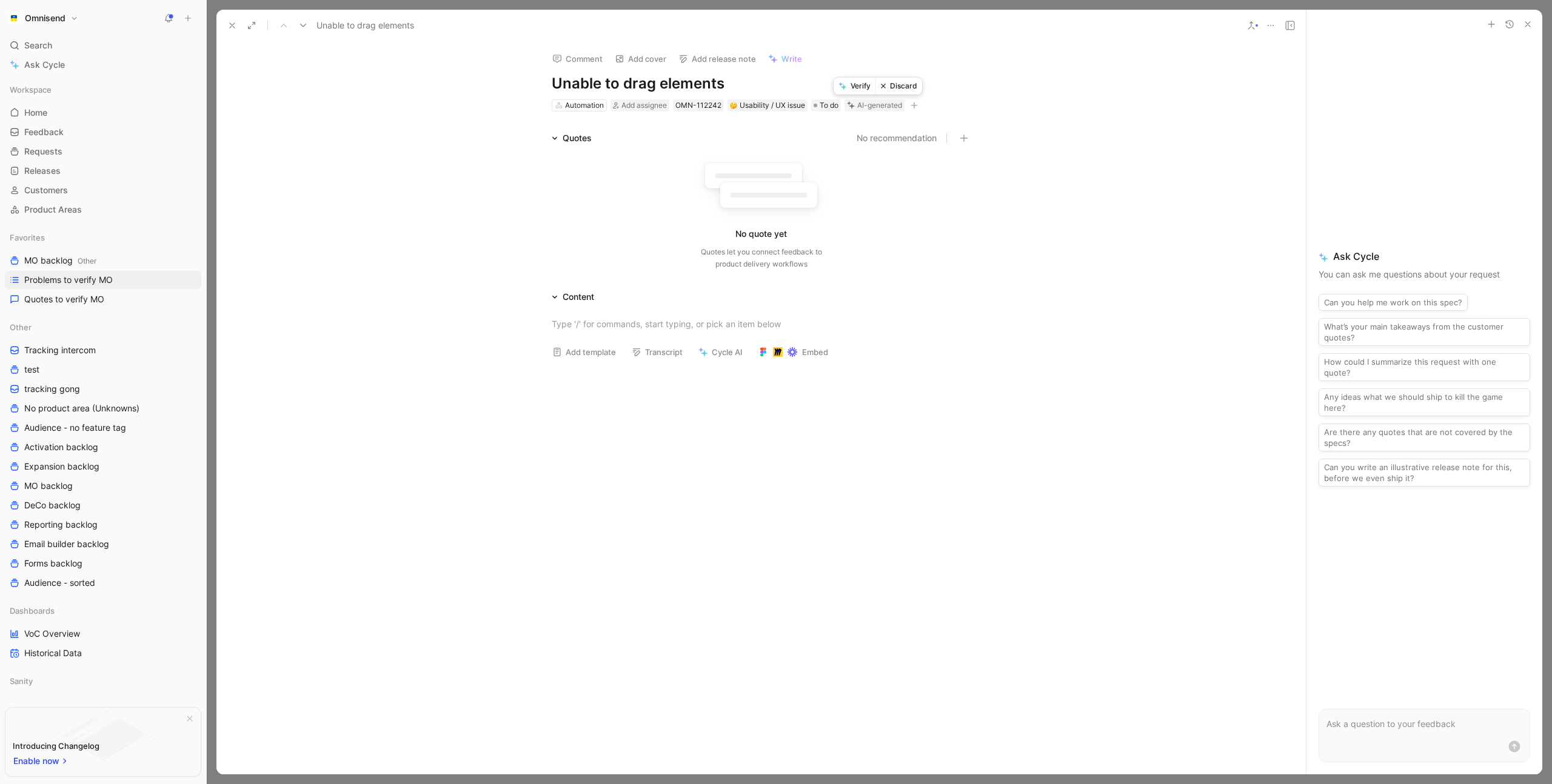
click at [901, 87] on button "Discard" at bounding box center [899, 86] width 47 height 17
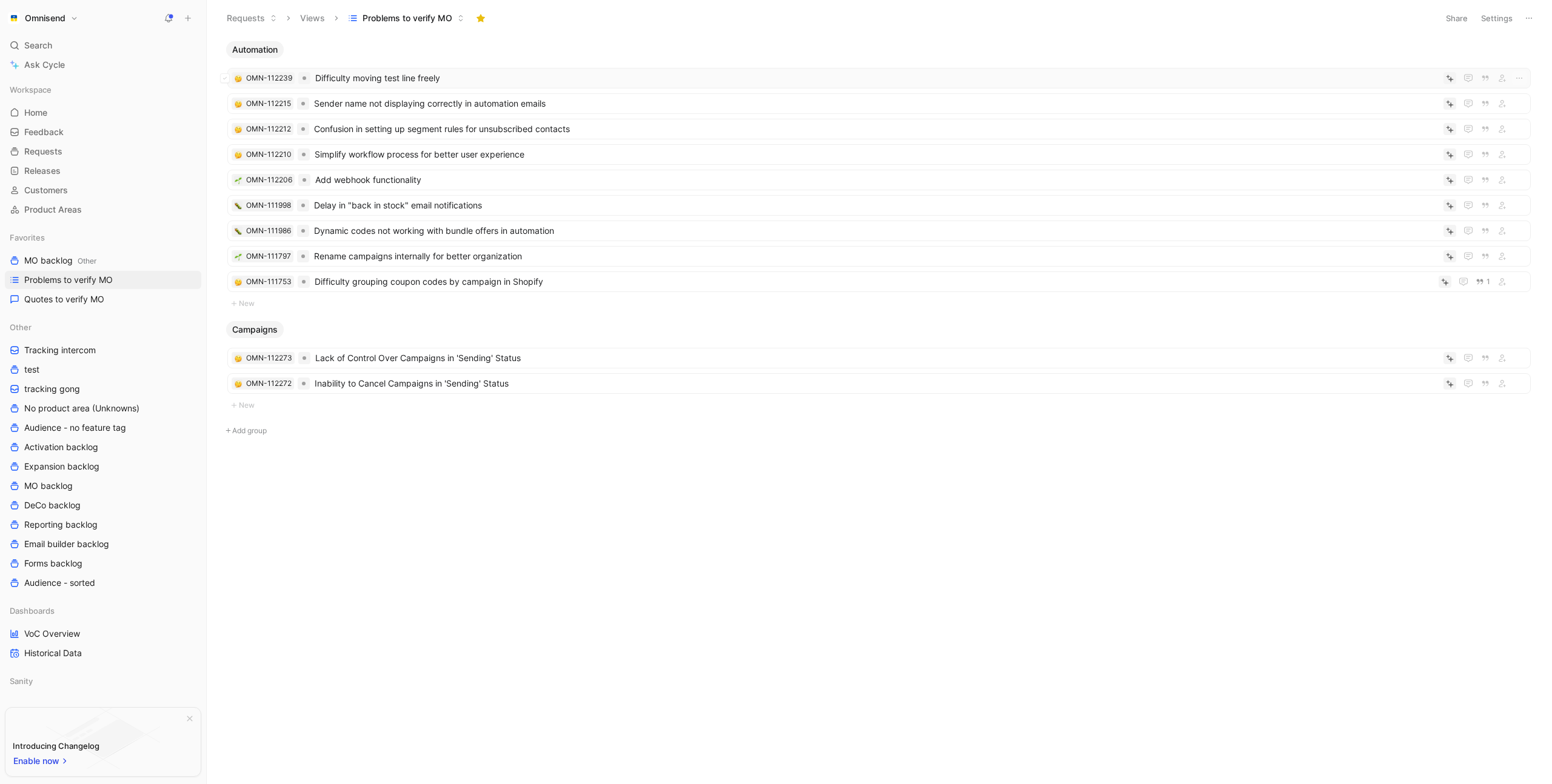
click at [512, 75] on span "Difficulty moving test line freely" at bounding box center [876, 78] width 1123 height 15
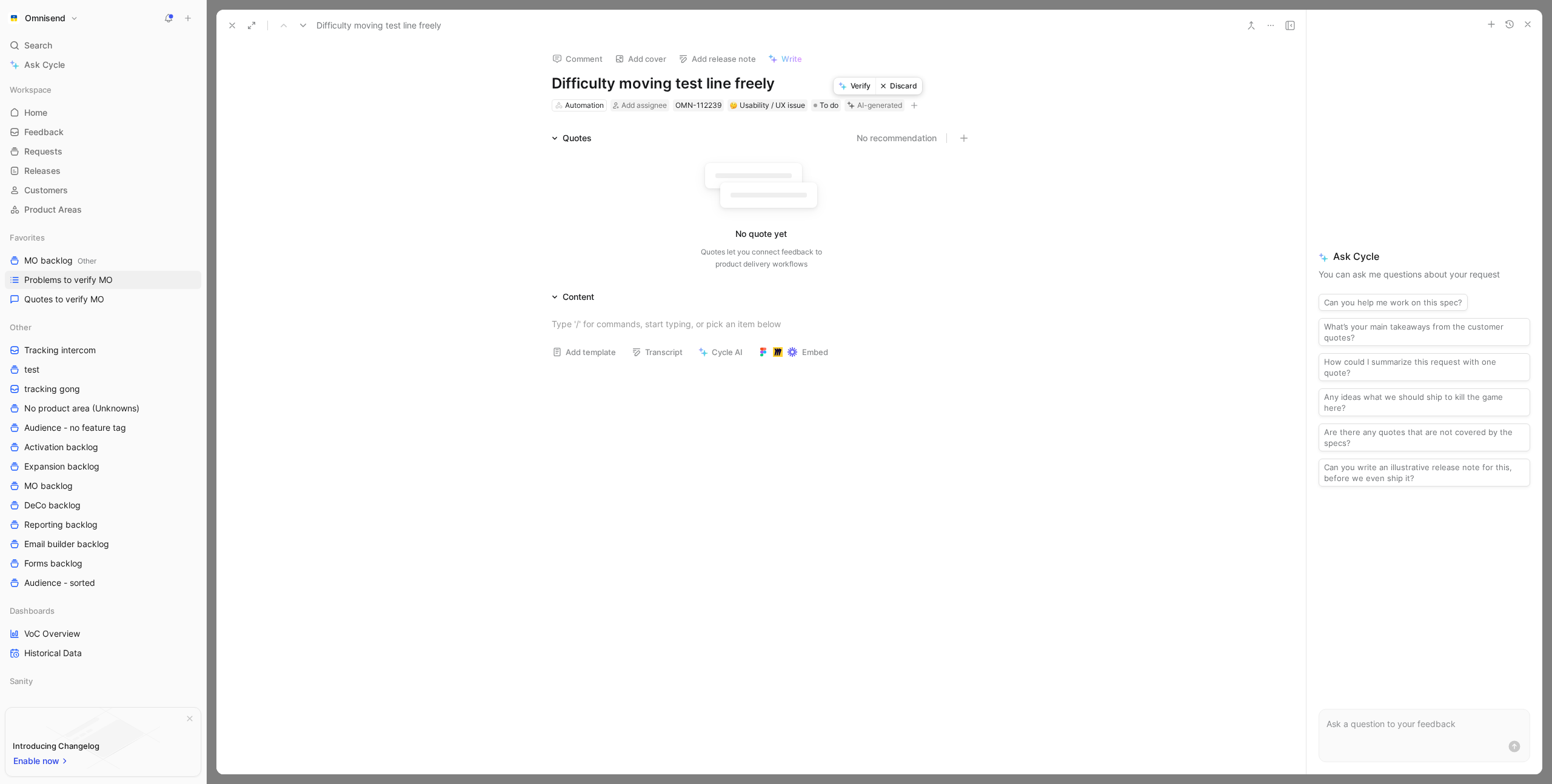
click at [903, 89] on button "Discard" at bounding box center [899, 86] width 47 height 17
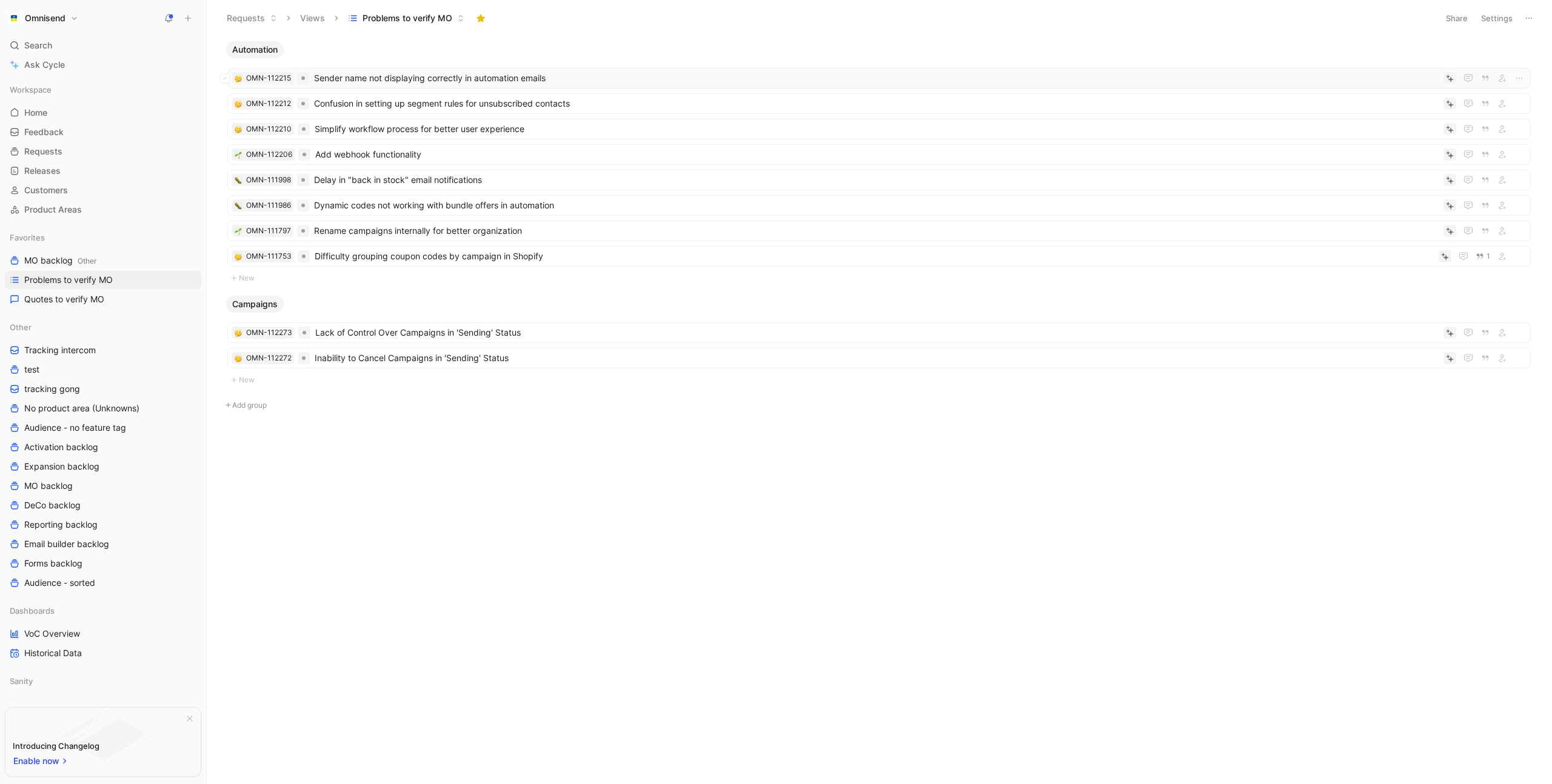
click at [635, 79] on span "Sender name not displaying correctly in automation emails" at bounding box center [876, 78] width 1124 height 15
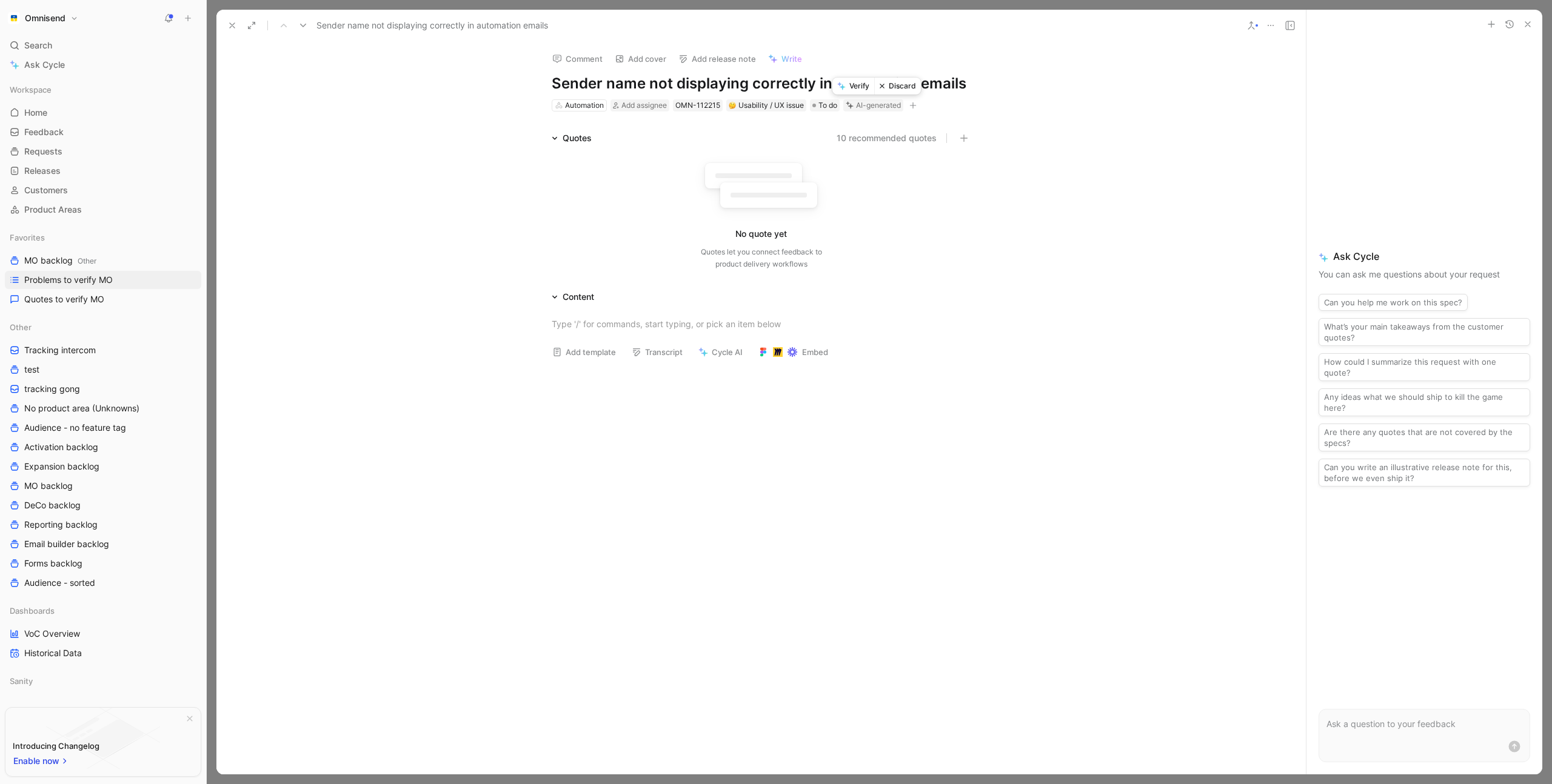
click at [903, 83] on button "Discard" at bounding box center [897, 86] width 47 height 17
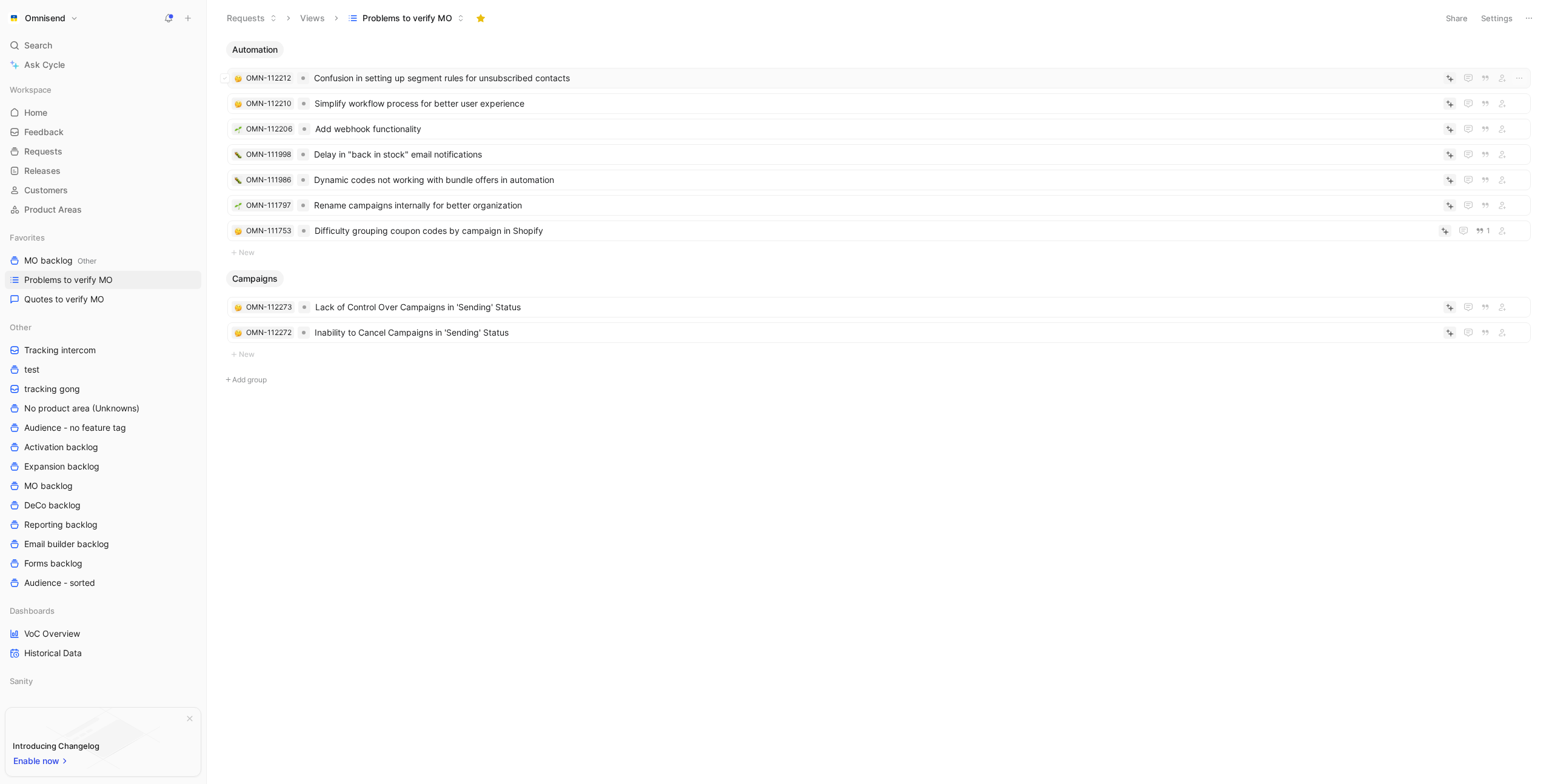
click at [639, 81] on span "Confusion in setting up segment rules for unsubscribed contacts" at bounding box center [876, 78] width 1124 height 15
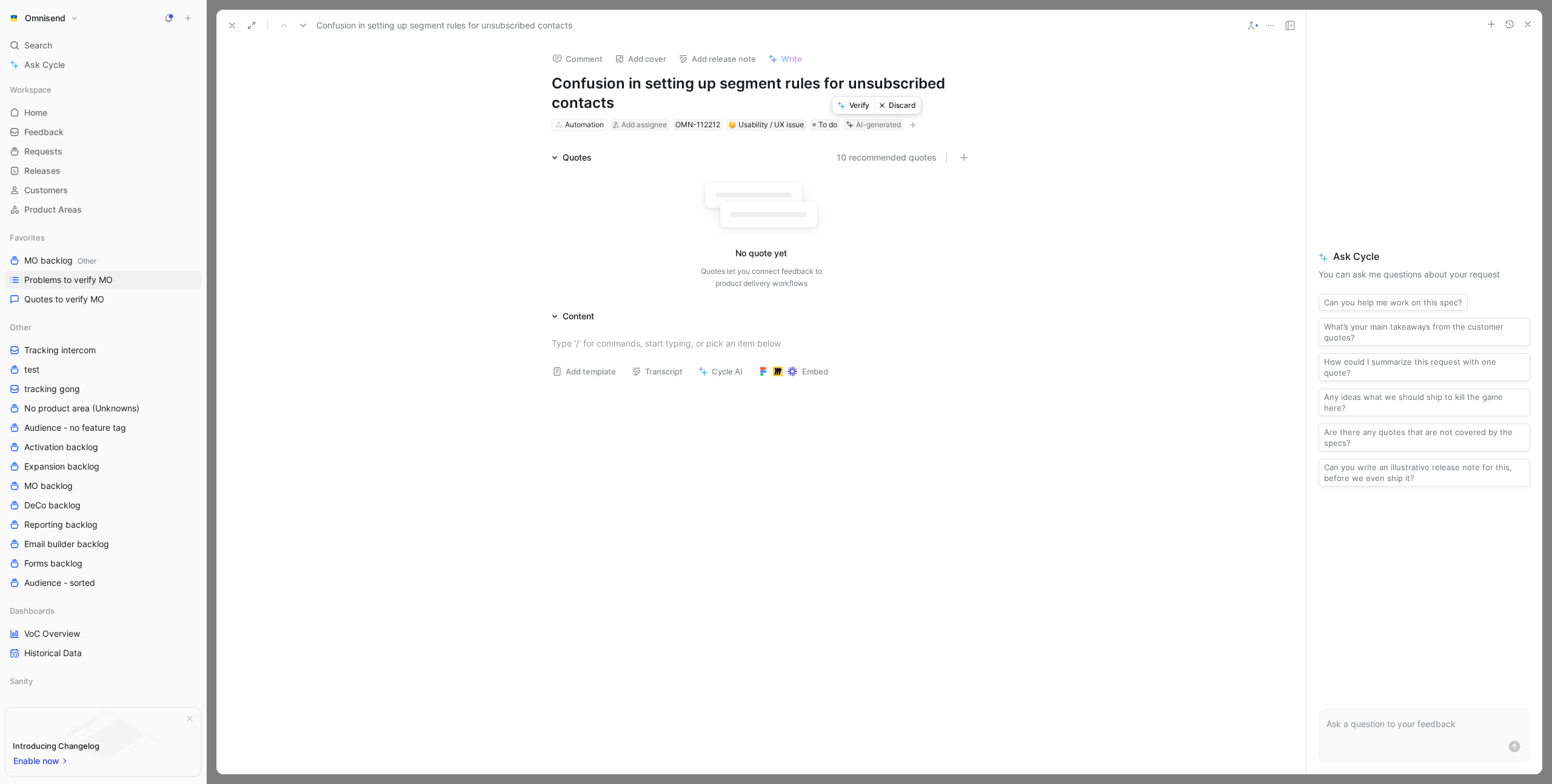
click at [899, 107] on button "Discard" at bounding box center [897, 106] width 47 height 17
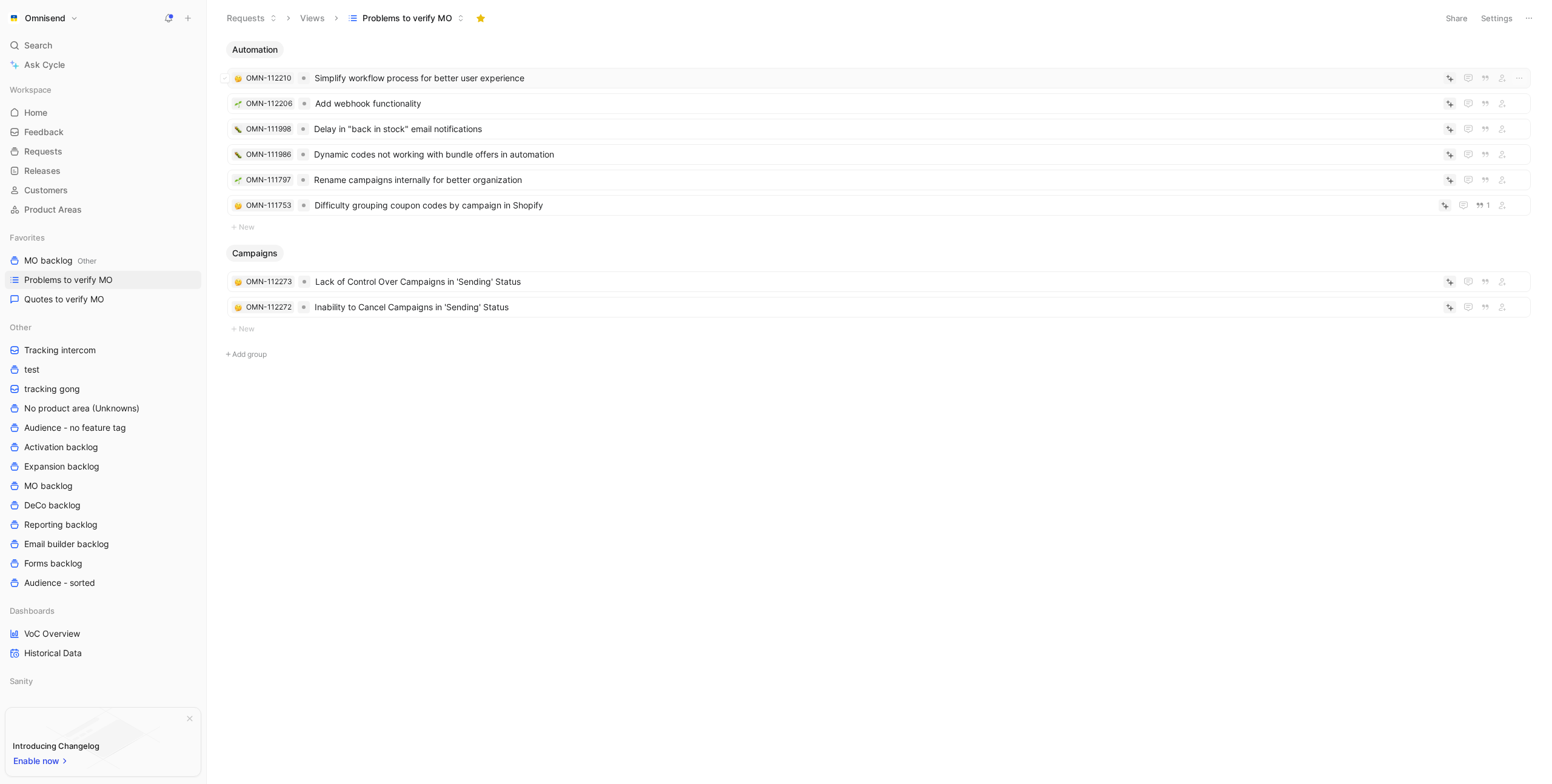
click at [639, 73] on span "Simplify workflow process for better user experience" at bounding box center [876, 78] width 1124 height 15
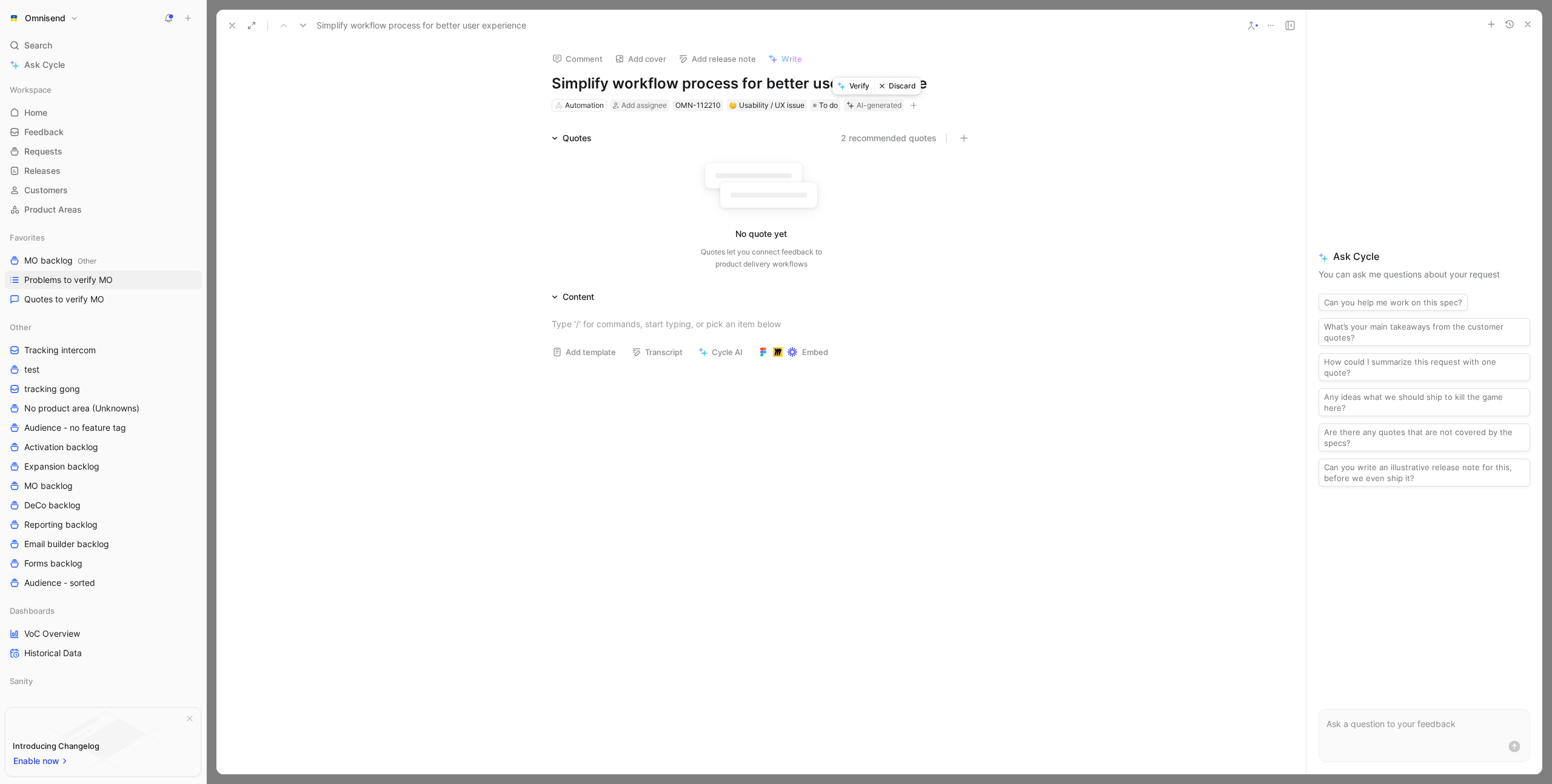
click at [899, 90] on button "Discard" at bounding box center [897, 86] width 47 height 17
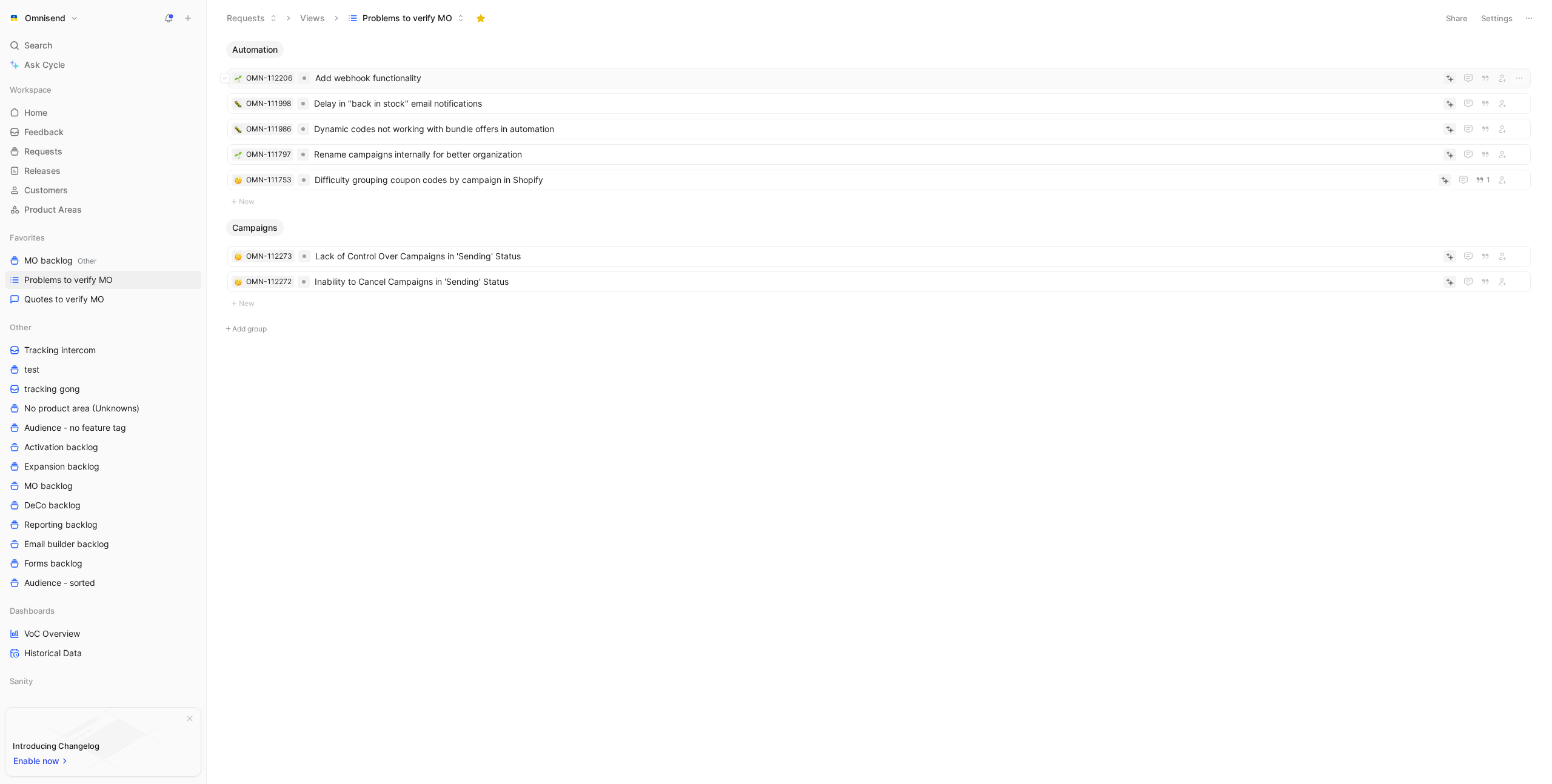
click at [584, 77] on span "Add webhook functionality" at bounding box center [876, 78] width 1123 height 15
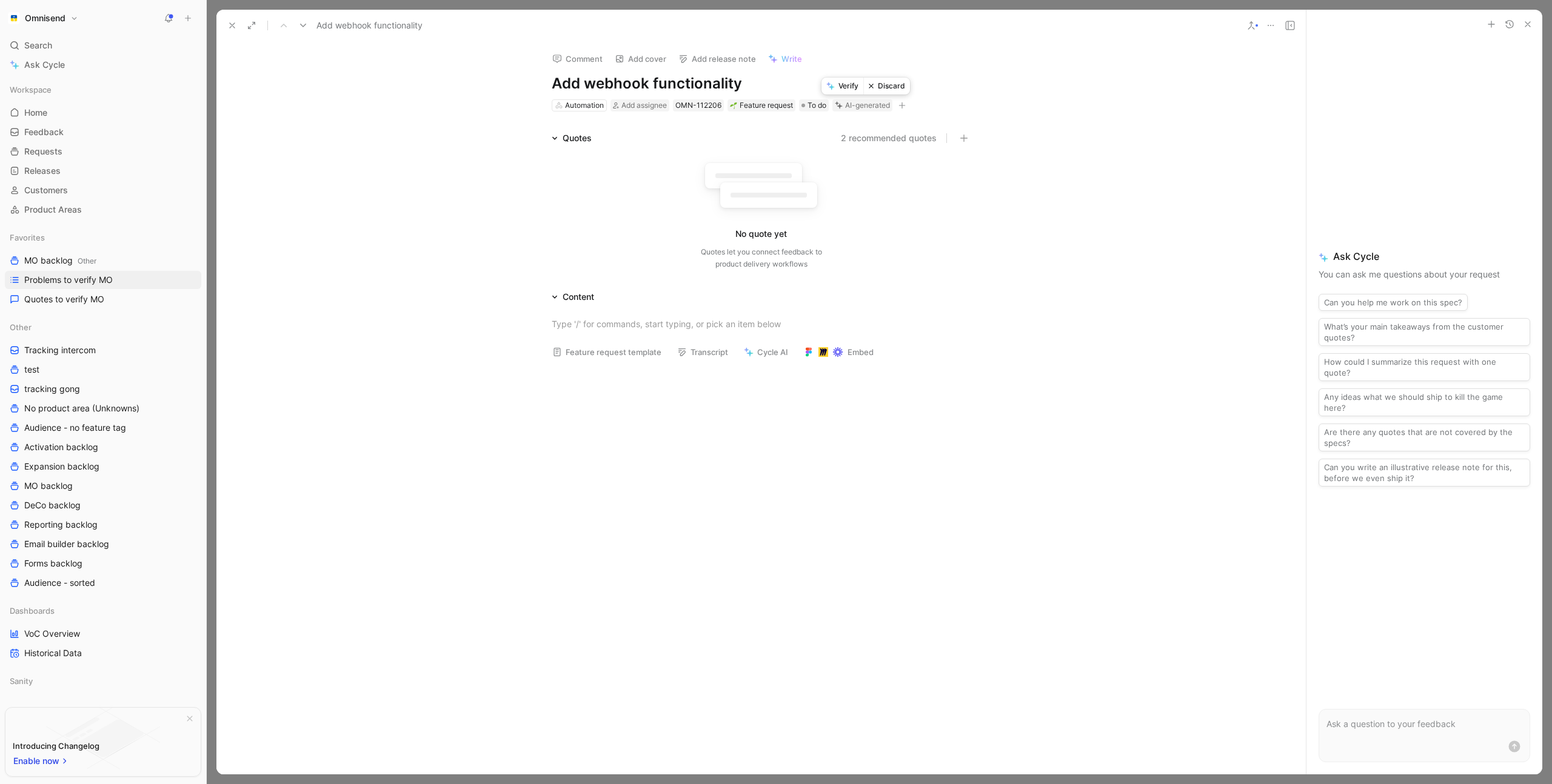
drag, startPoint x: 893, startPoint y: 86, endPoint x: 884, endPoint y: 91, distance: 10.3
click at [893, 86] on button "Discard" at bounding box center [886, 86] width 47 height 17
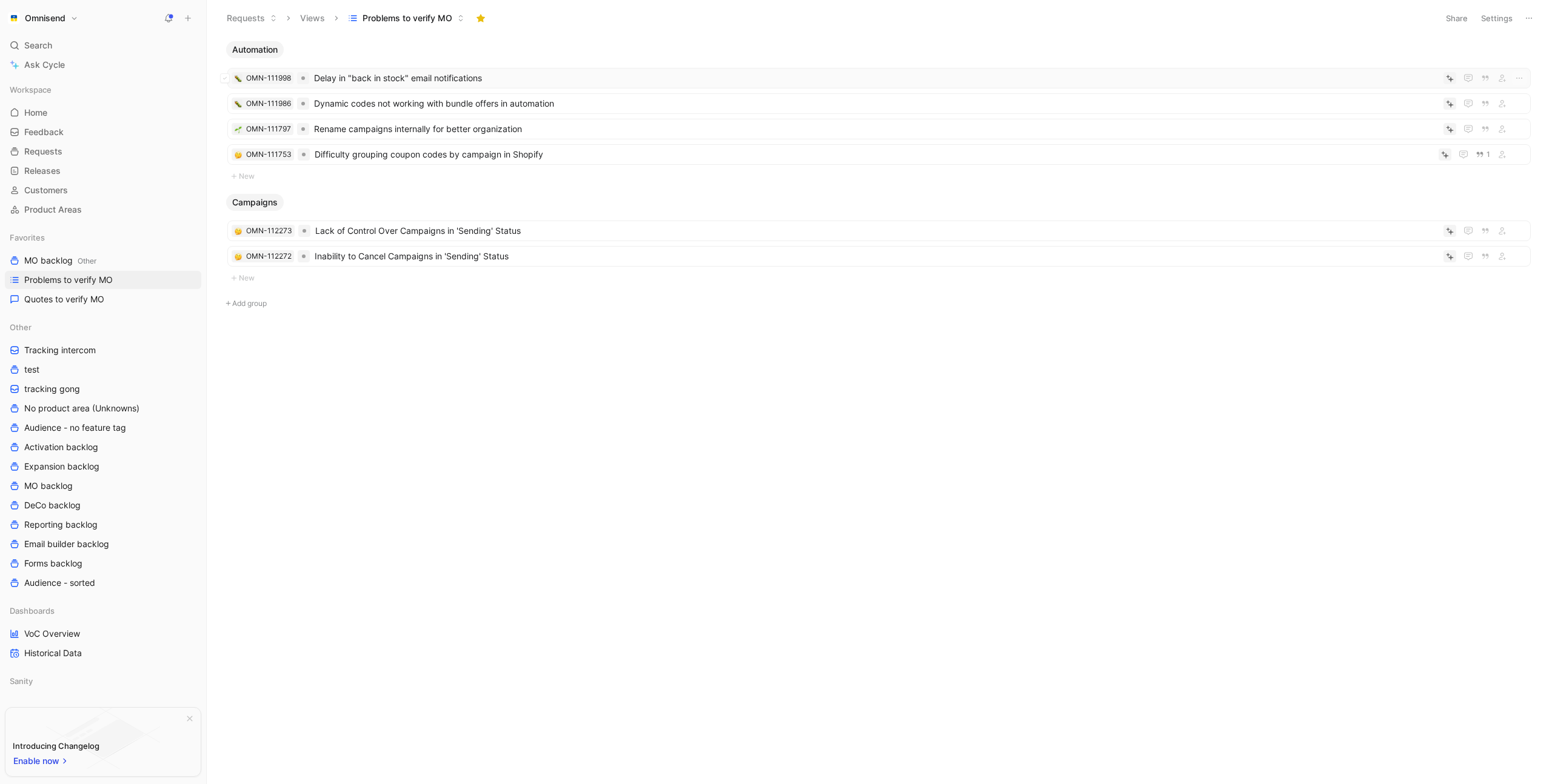
click at [554, 79] on span "Delay in "back in stock" email notifications" at bounding box center [876, 78] width 1124 height 15
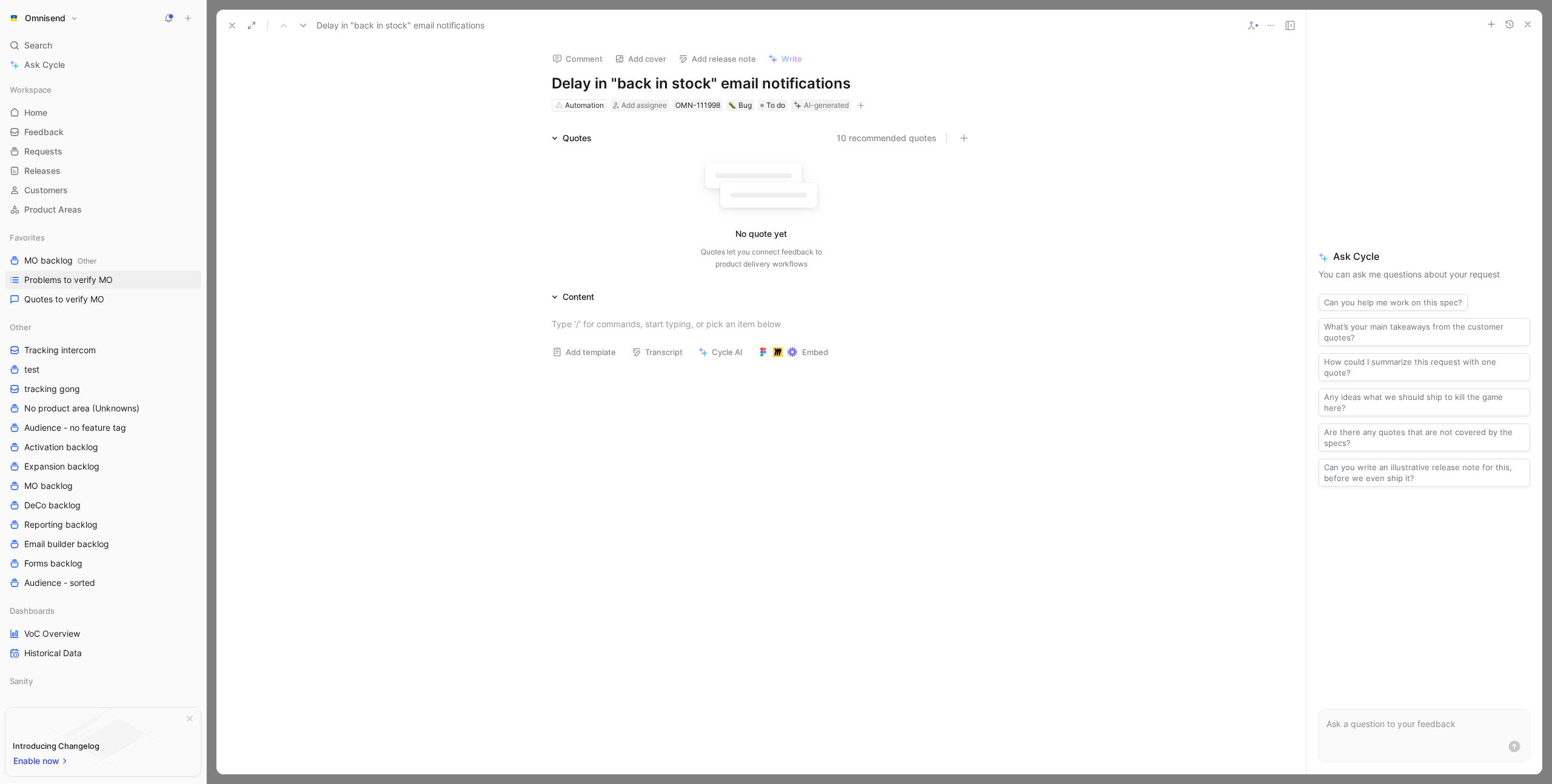
click at [852, 84] on h1 "Delay in "back in stock" email notifications" at bounding box center [762, 83] width 420 height 19
click at [850, 87] on button "Discard" at bounding box center [844, 86] width 47 height 17
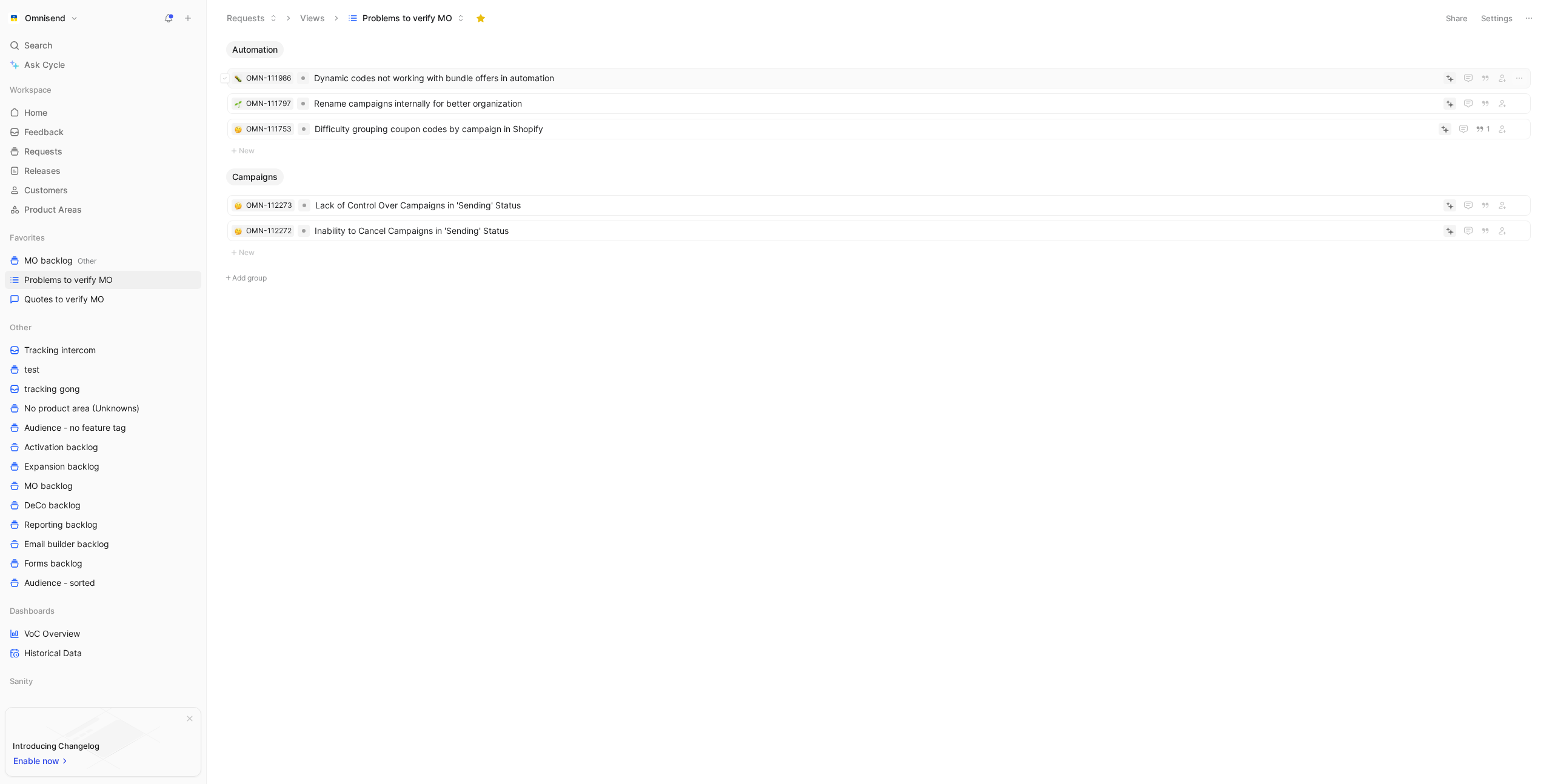
click at [649, 76] on span "Dynamic codes not working with bundle offers in automation" at bounding box center [876, 78] width 1124 height 15
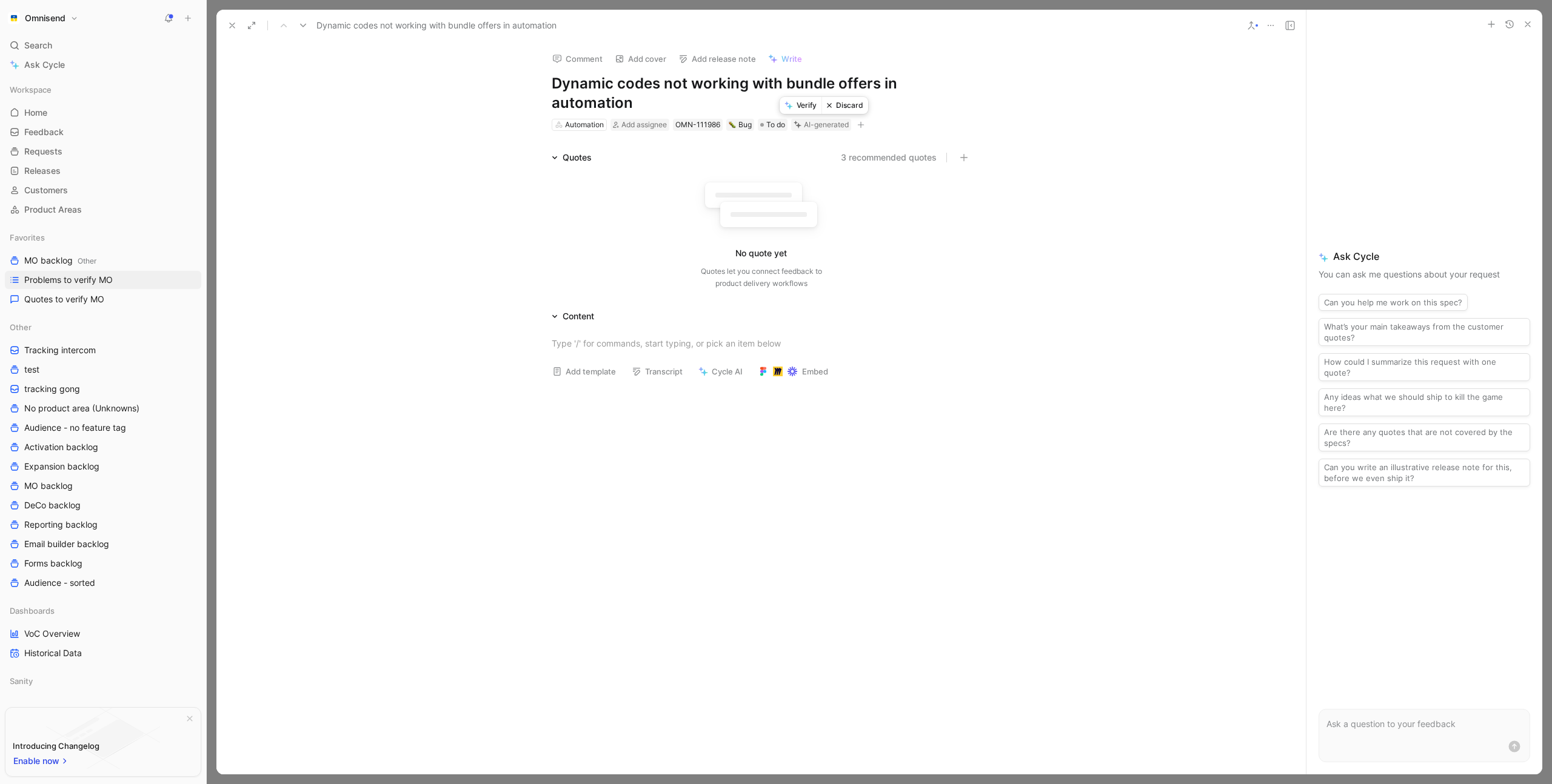
click at [843, 111] on button "Discard" at bounding box center [844, 106] width 47 height 17
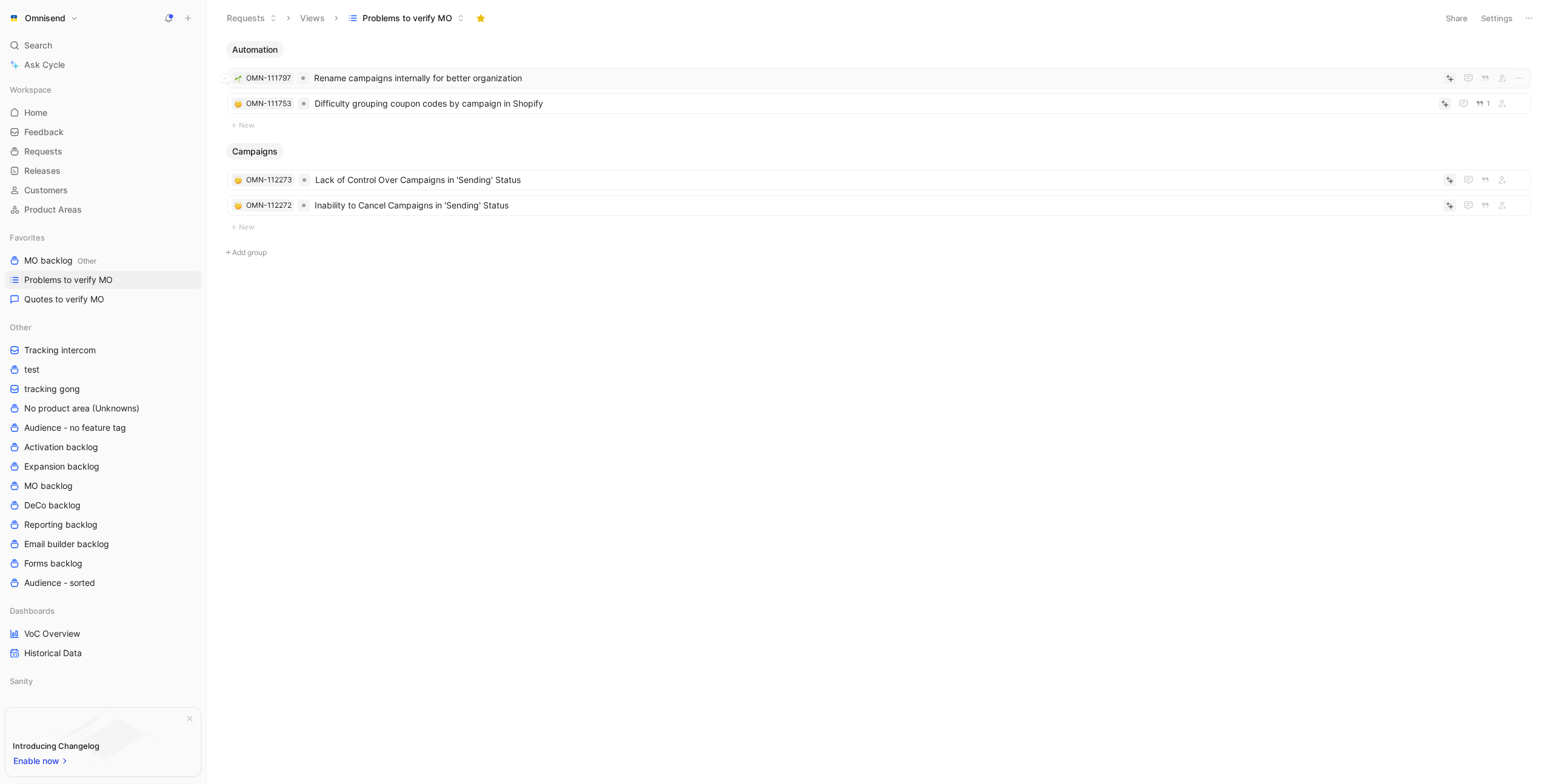
click at [702, 75] on span "Rename campaigns internally for better organization" at bounding box center [876, 78] width 1124 height 15
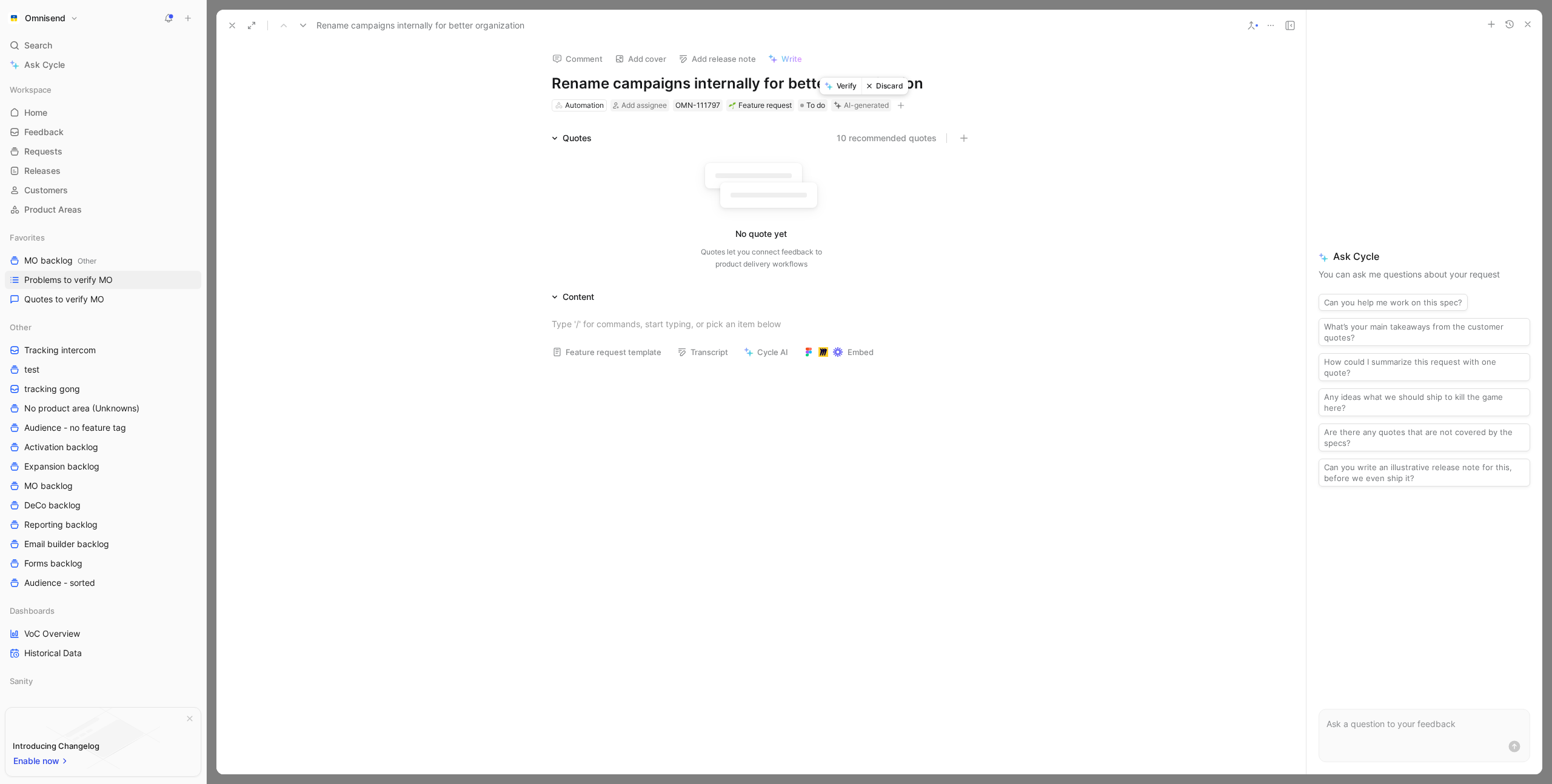
click at [882, 89] on button "Discard" at bounding box center [885, 86] width 47 height 17
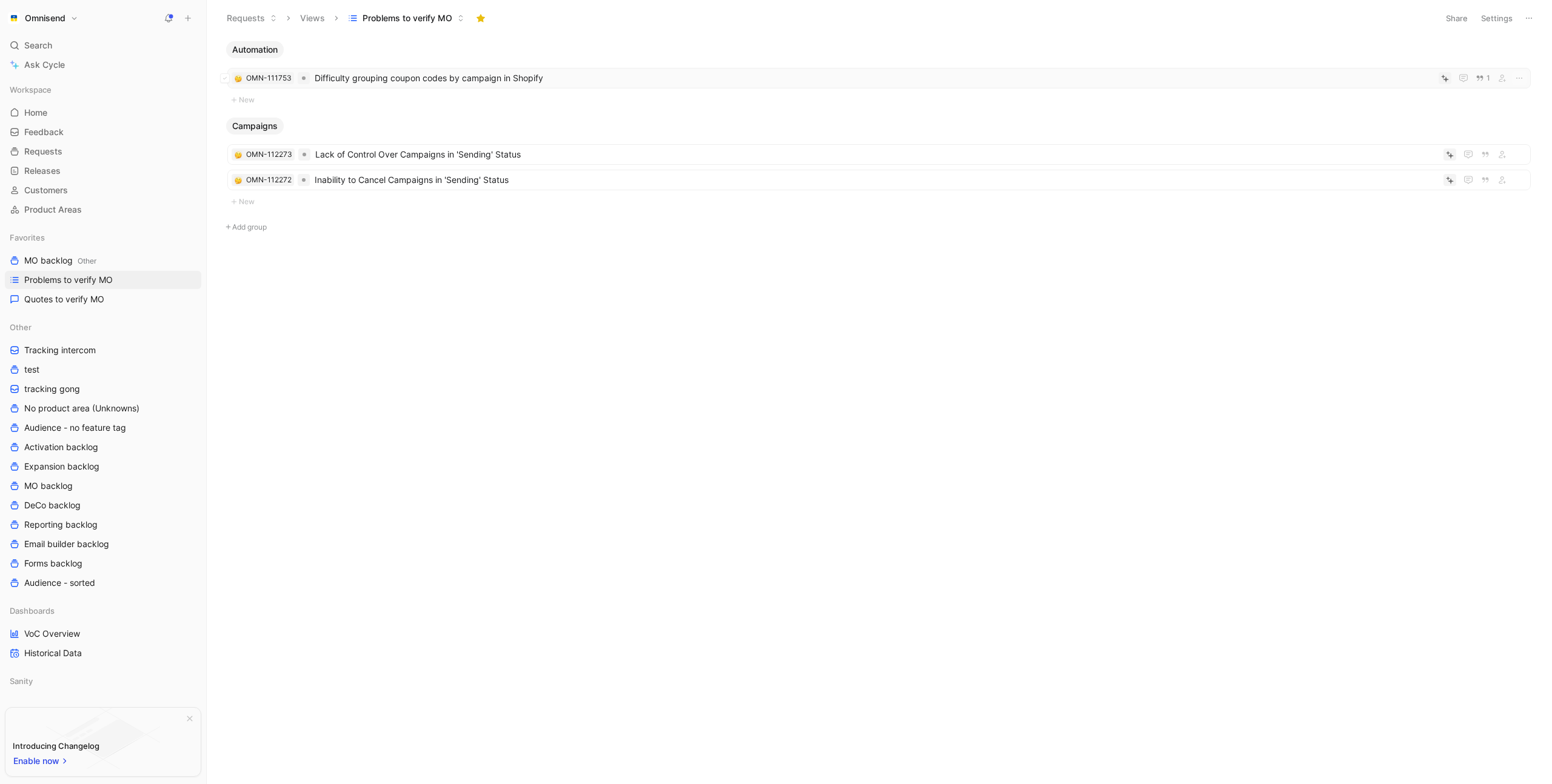
click at [619, 83] on span "Difficulty grouping coupon codes by campaign in Shopify" at bounding box center [874, 78] width 1119 height 15
click at [107, 300] on link "Quotes to verify MO" at bounding box center [103, 299] width 197 height 18
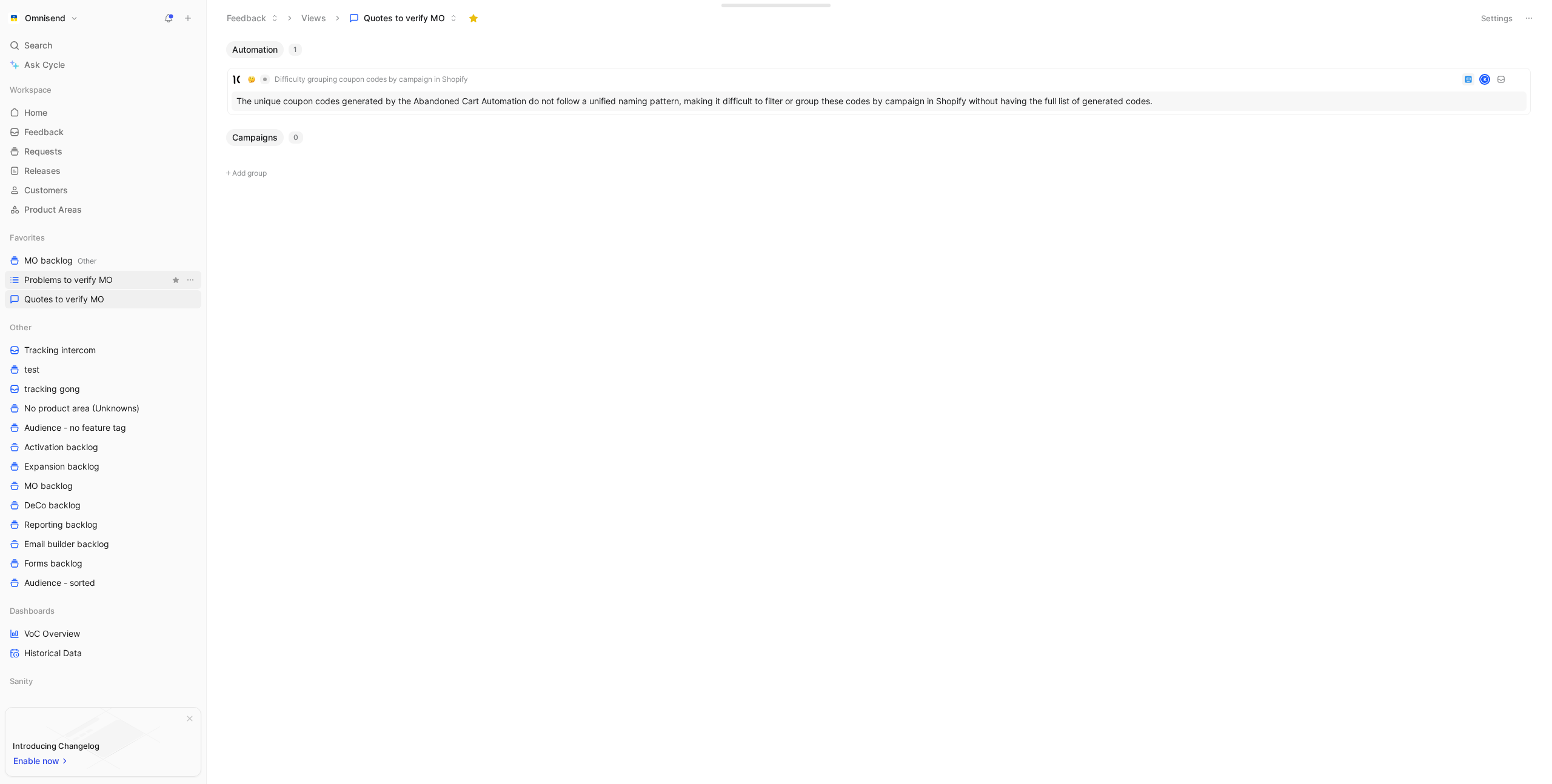
click at [113, 287] on link "Problems to verify MO" at bounding box center [103, 279] width 197 height 18
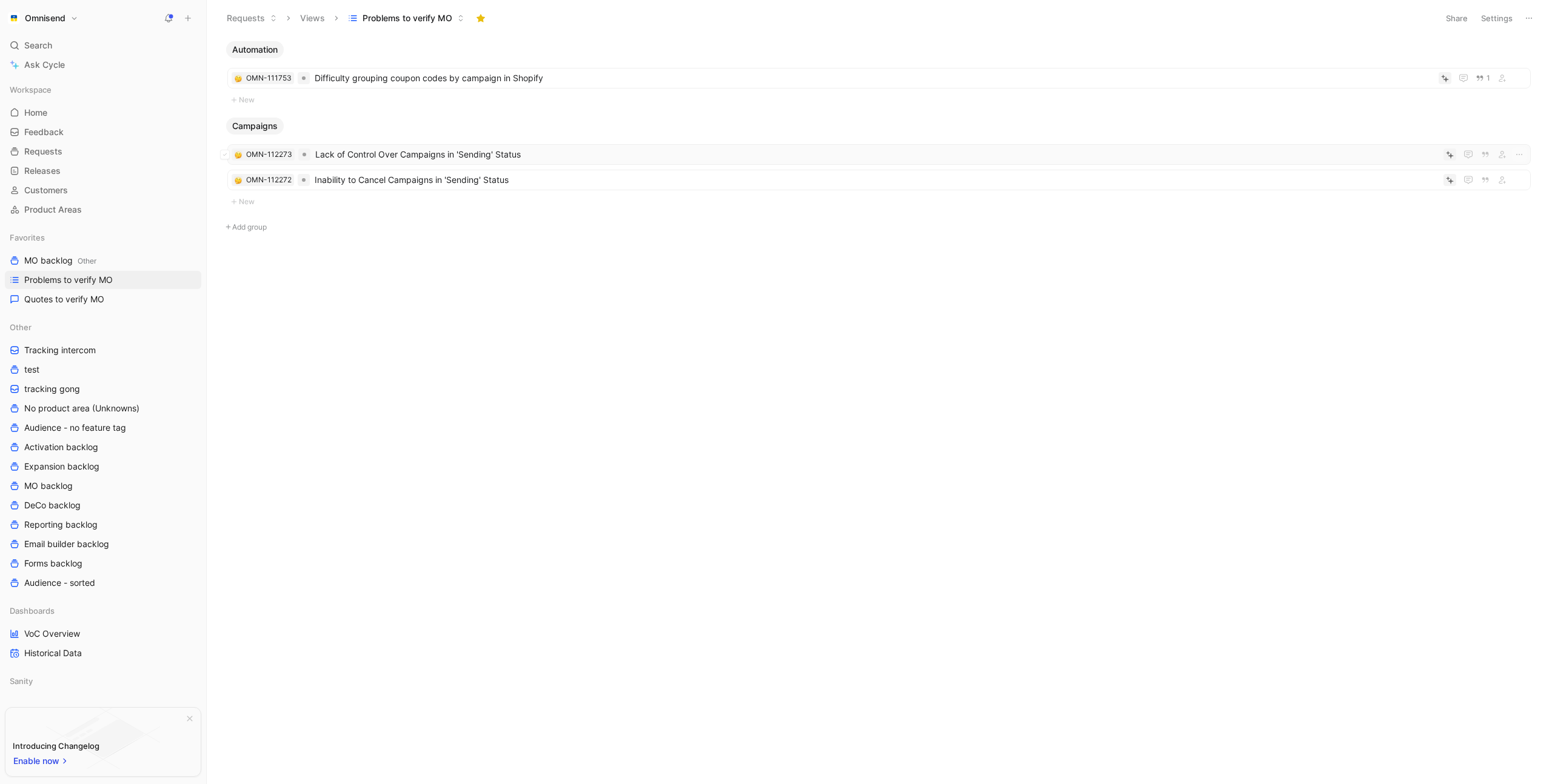
click at [624, 152] on span "Lack of Control Over Campaigns in 'Sending' Status" at bounding box center [876, 155] width 1123 height 15
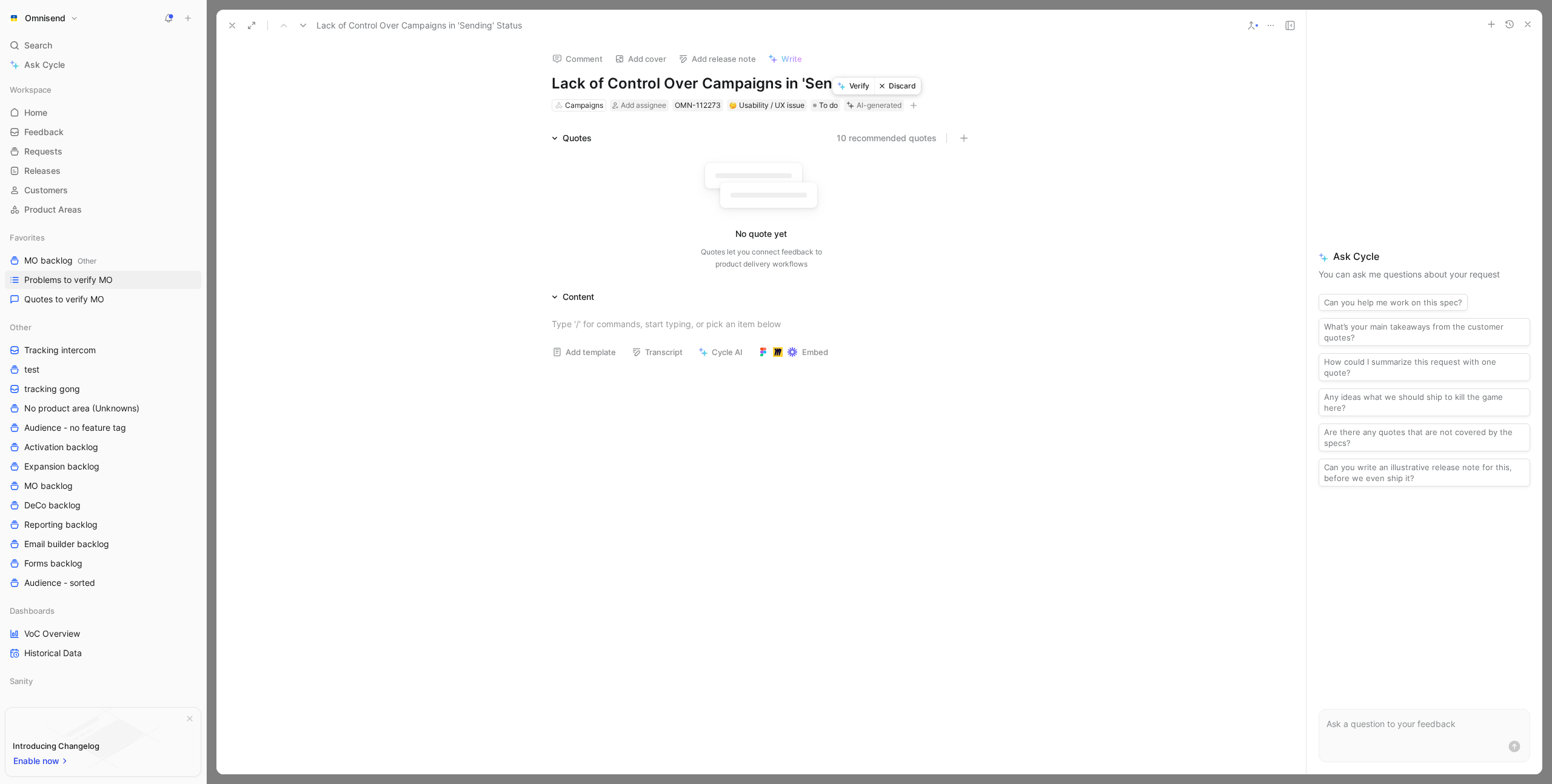
click at [904, 90] on button "Discard" at bounding box center [897, 86] width 47 height 17
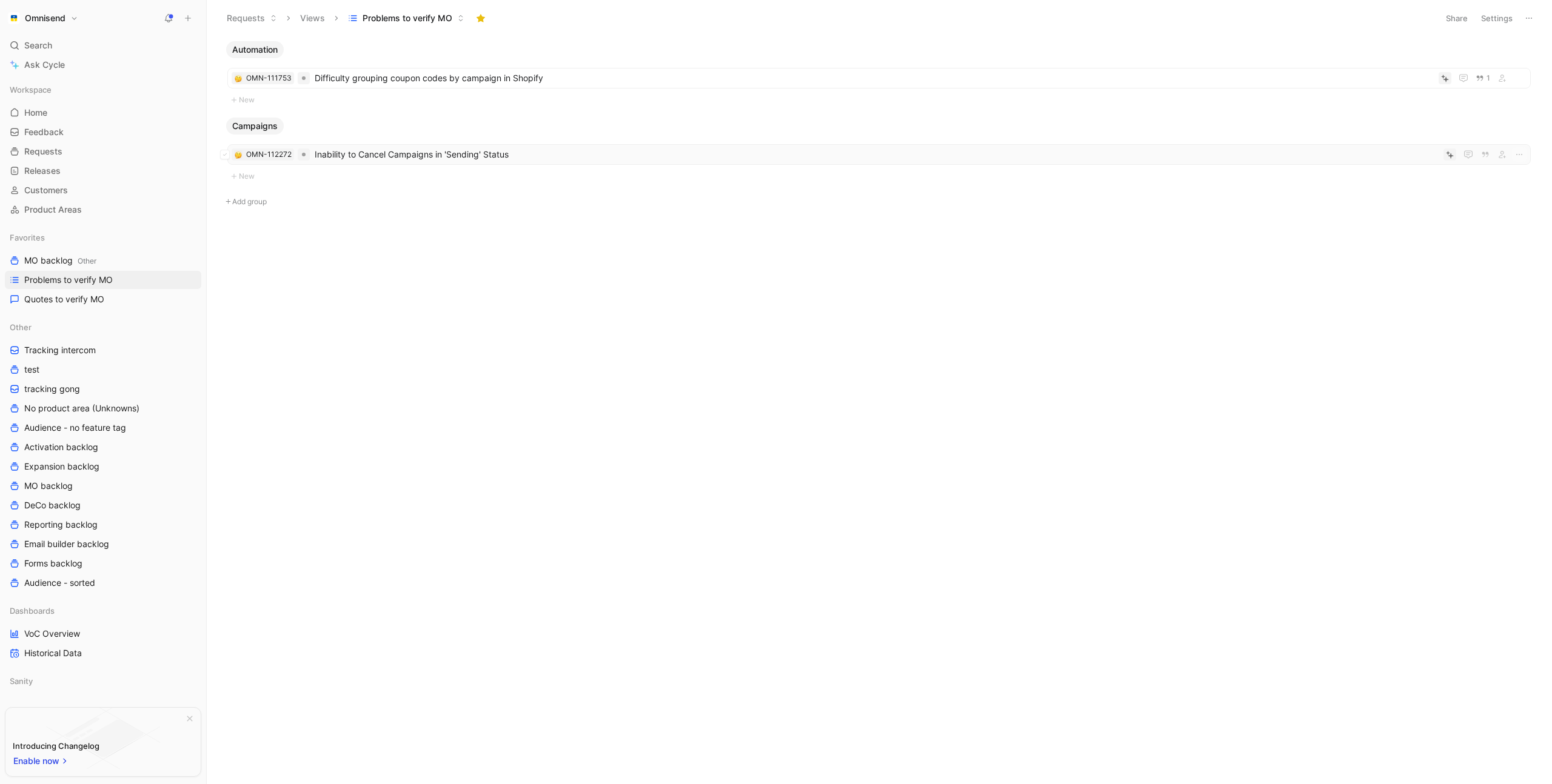
click at [645, 153] on span "Inability to Cancel Campaigns in 'Sending' Status" at bounding box center [876, 155] width 1124 height 15
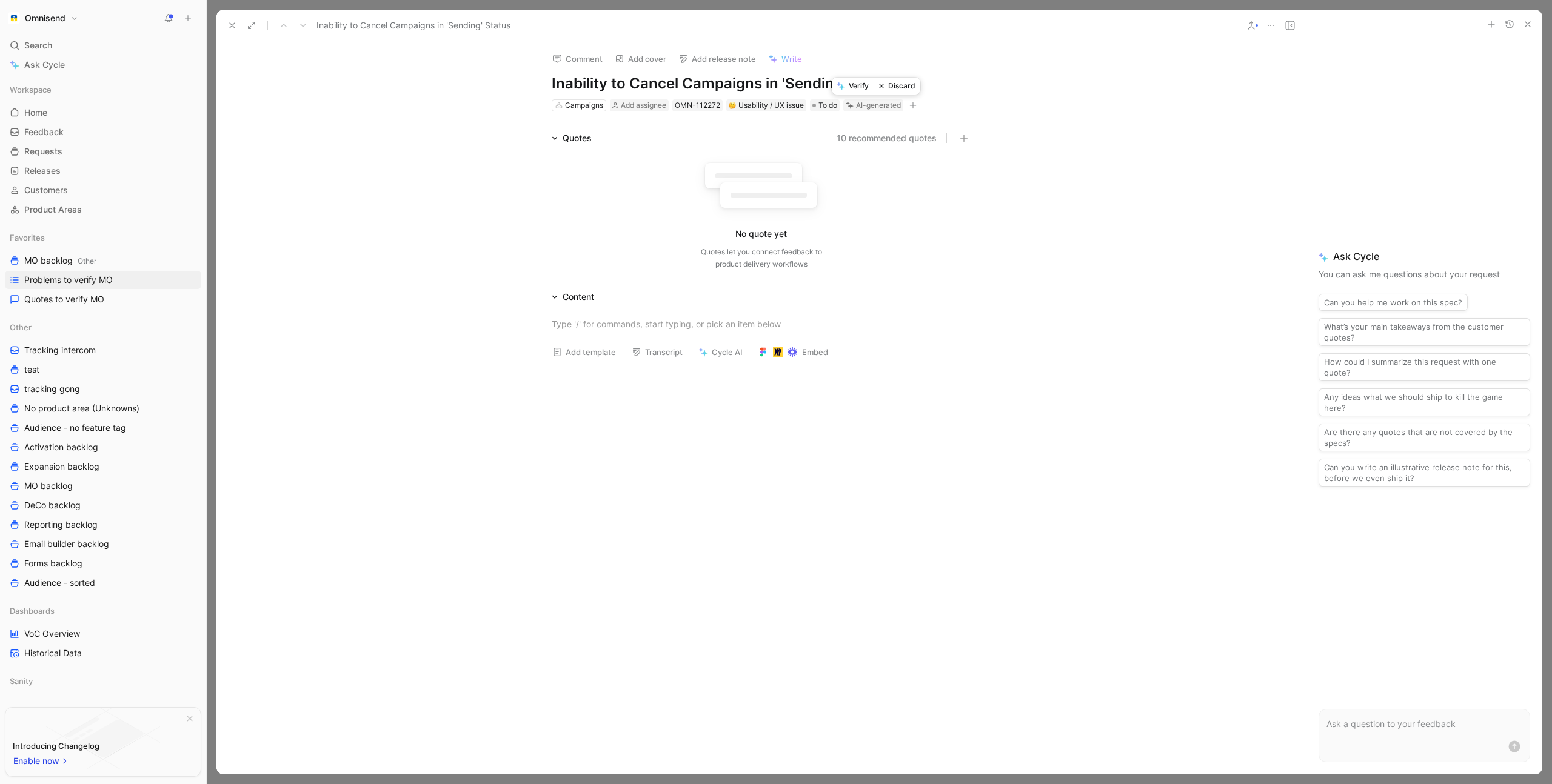
click at [898, 89] on button "Discard" at bounding box center [897, 86] width 47 height 17
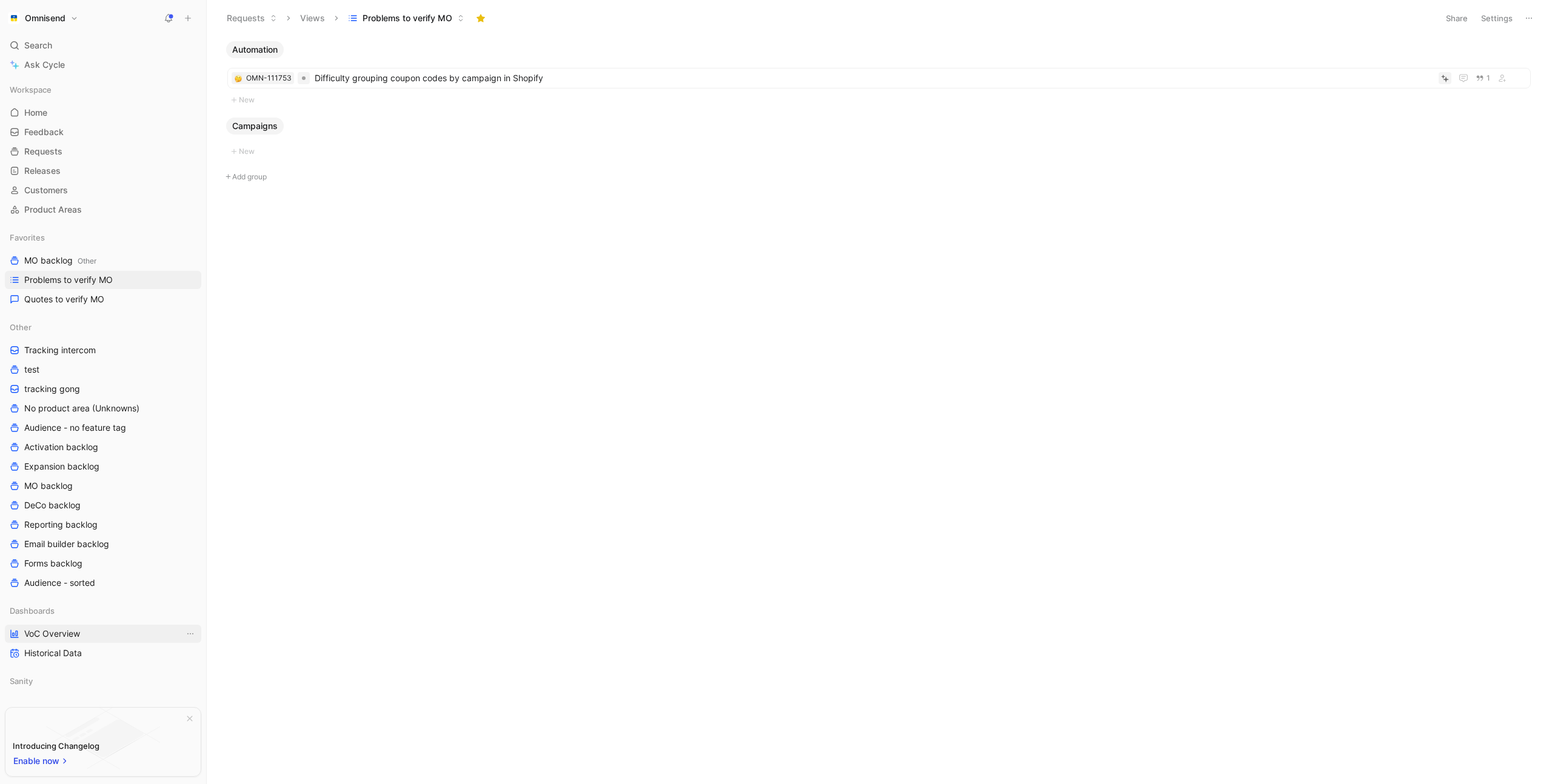
click at [90, 638] on link "VoC Overview" at bounding box center [103, 633] width 197 height 18
